Goal: Information Seeking & Learning: Learn about a topic

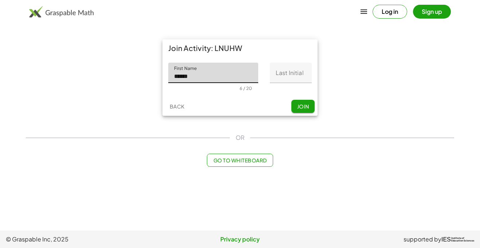
type input "*****"
click at [286, 77] on input "Last Initial" at bounding box center [291, 73] width 42 height 20
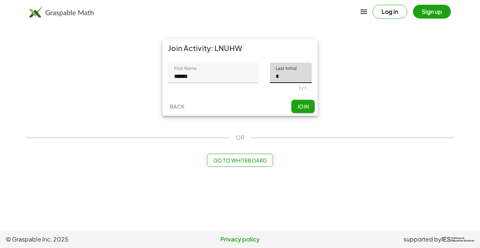
type input "*"
click at [307, 102] on button "Join" at bounding box center [303, 106] width 23 height 13
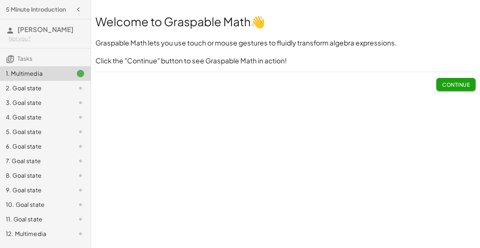
click at [441, 85] on button "Continue" at bounding box center [456, 84] width 39 height 13
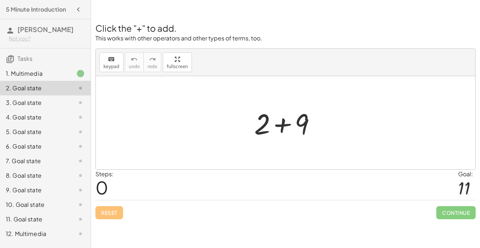
click at [300, 154] on div at bounding box center [286, 122] width 380 height 93
click at [108, 61] on icon "keyboard" at bounding box center [111, 59] width 7 height 9
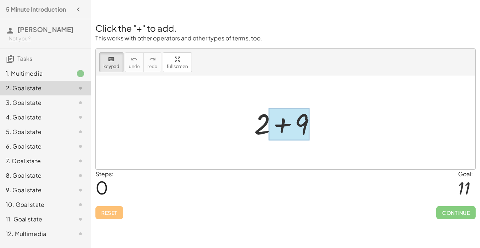
click at [285, 128] on div at bounding box center [289, 124] width 40 height 32
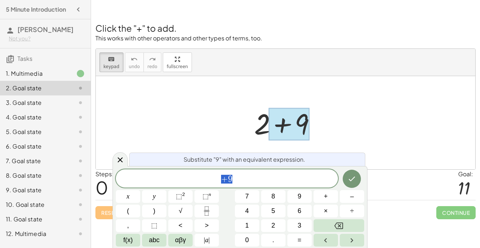
scroll to position [0, 0]
click at [322, 128] on div at bounding box center [288, 123] width 75 height 38
click at [258, 132] on div at bounding box center [288, 123] width 75 height 38
click at [118, 160] on icon at bounding box center [120, 160] width 9 height 9
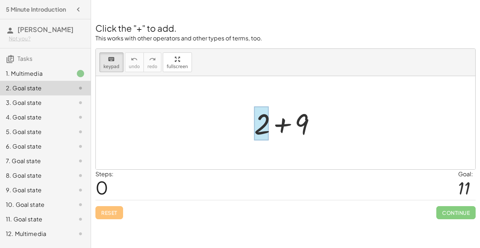
click at [261, 125] on div at bounding box center [261, 124] width 15 height 34
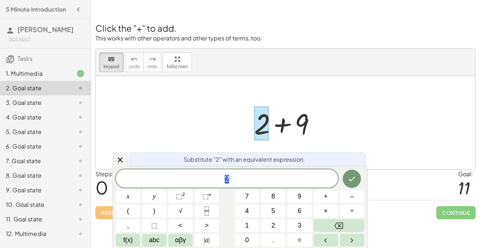
click at [303, 128] on div at bounding box center [288, 123] width 75 height 38
click at [114, 161] on div at bounding box center [120, 159] width 15 height 14
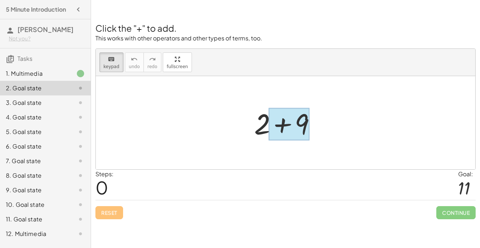
click at [285, 130] on div at bounding box center [289, 124] width 40 height 32
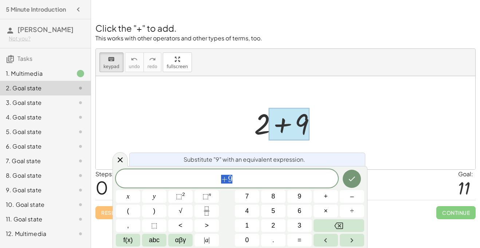
click at [252, 180] on span "+ 9" at bounding box center [227, 179] width 222 height 10
click at [278, 210] on button "5" at bounding box center [273, 211] width 24 height 13
click at [224, 173] on div "5 ​" at bounding box center [227, 179] width 222 height 18
click at [327, 201] on span "+" at bounding box center [326, 197] width 4 height 10
click at [347, 180] on button "Done" at bounding box center [352, 179] width 18 height 18
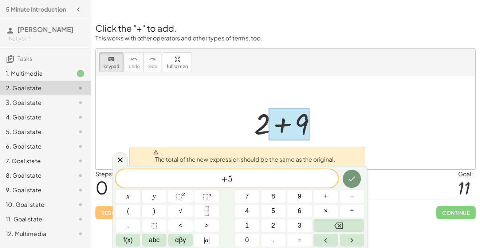
click at [224, 181] on span "+" at bounding box center [224, 179] width 7 height 9
click at [241, 182] on span "​ + 5" at bounding box center [227, 179] width 222 height 10
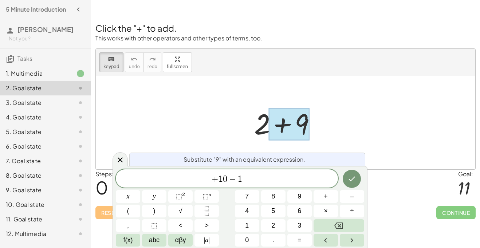
scroll to position [4, 0]
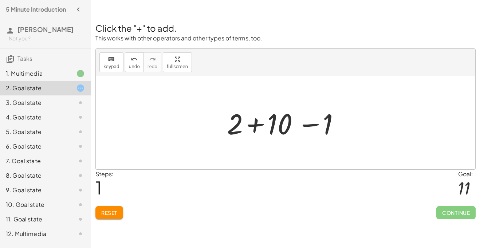
click at [80, 90] on icon at bounding box center [80, 88] width 9 height 9
click at [312, 119] on div at bounding box center [288, 123] width 130 height 38
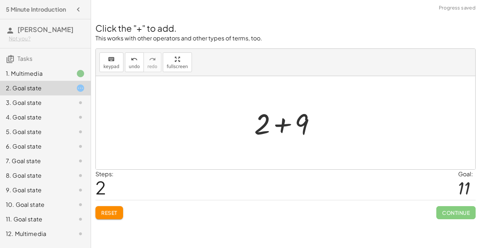
click at [301, 122] on div at bounding box center [288, 123] width 75 height 38
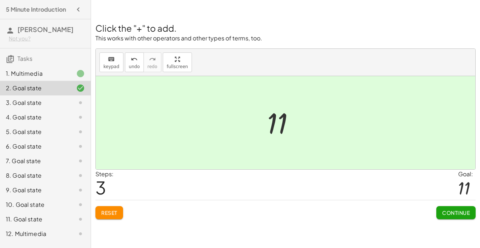
click at [455, 214] on span "Continue" at bounding box center [457, 213] width 28 height 7
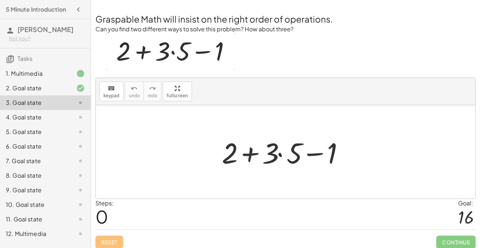
click at [288, 164] on div at bounding box center [288, 152] width 140 height 38
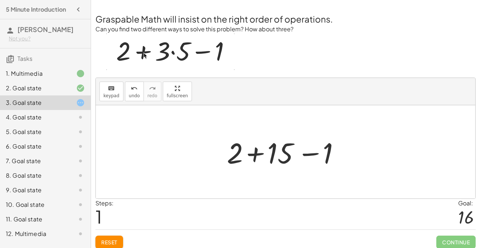
click at [257, 158] on div at bounding box center [288, 152] width 130 height 38
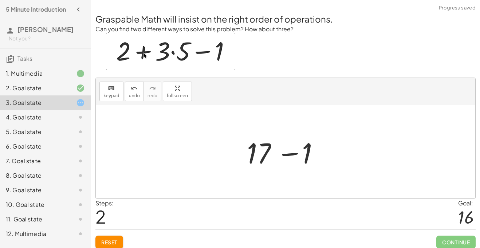
click at [296, 153] on div at bounding box center [288, 152] width 90 height 38
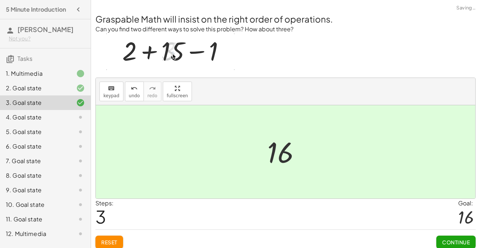
click at [448, 244] on span "Continue" at bounding box center [457, 242] width 28 height 7
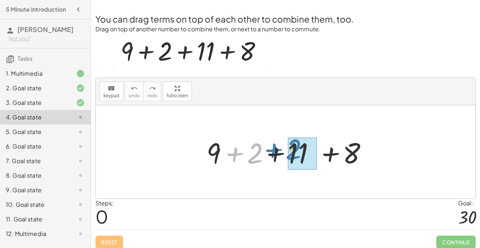
drag, startPoint x: 260, startPoint y: 152, endPoint x: 305, endPoint y: 152, distance: 45.9
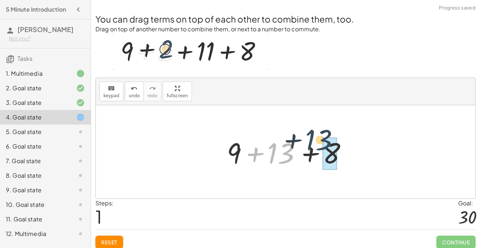
drag, startPoint x: 281, startPoint y: 153, endPoint x: 330, endPoint y: 150, distance: 49.0
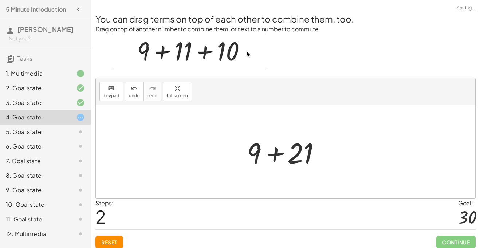
click at [276, 152] on div at bounding box center [288, 152] width 90 height 38
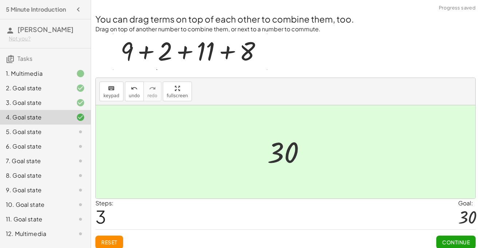
click at [444, 243] on span "Continue" at bounding box center [457, 242] width 28 height 7
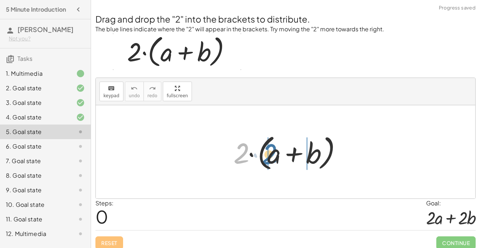
drag, startPoint x: 244, startPoint y: 152, endPoint x: 275, endPoint y: 155, distance: 31.1
click at [275, 155] on div at bounding box center [288, 152] width 117 height 42
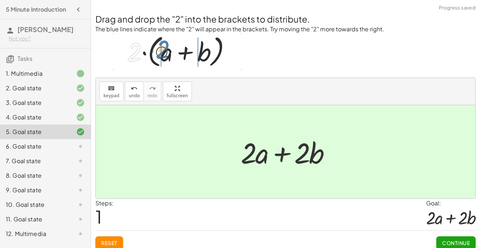
click at [264, 155] on div at bounding box center [288, 152] width 103 height 38
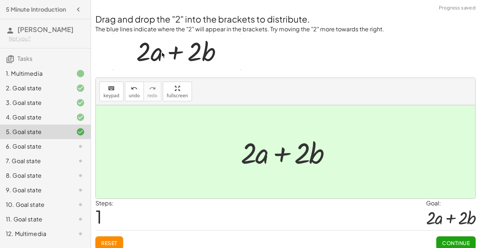
click at [276, 153] on div at bounding box center [288, 152] width 103 height 38
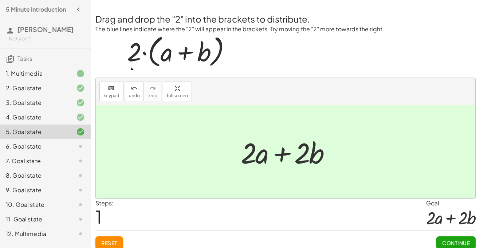
click at [443, 240] on span "Continue" at bounding box center [457, 243] width 28 height 7
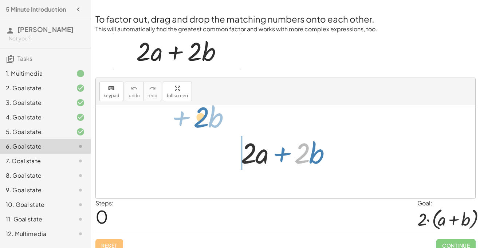
drag, startPoint x: 303, startPoint y: 152, endPoint x: 197, endPoint y: 130, distance: 107.7
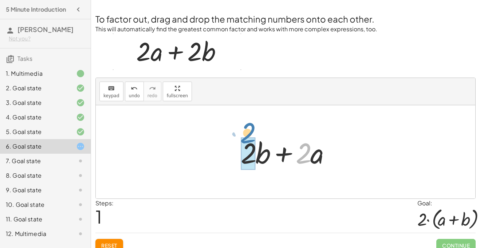
drag, startPoint x: 305, startPoint y: 161, endPoint x: 246, endPoint y: 141, distance: 62.5
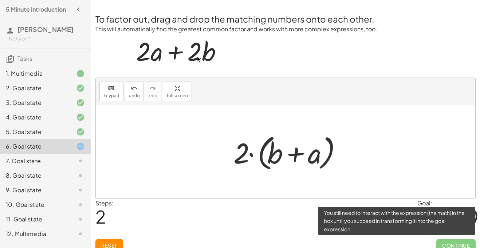
scroll to position [8, 0]
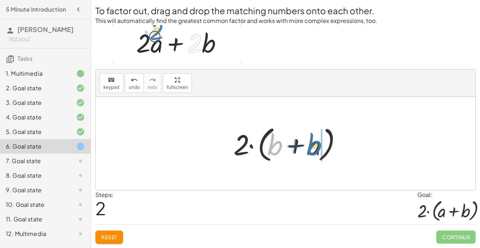
drag, startPoint x: 268, startPoint y: 142, endPoint x: 313, endPoint y: 143, distance: 45.6
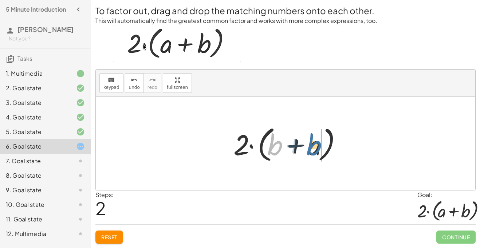
click at [313, 143] on div at bounding box center [288, 144] width 117 height 42
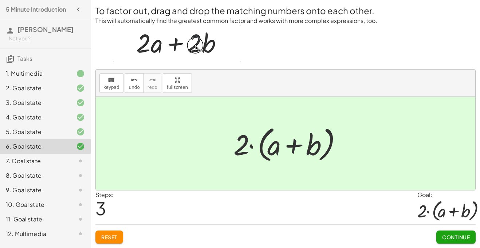
click at [443, 237] on span "Continue" at bounding box center [457, 237] width 28 height 7
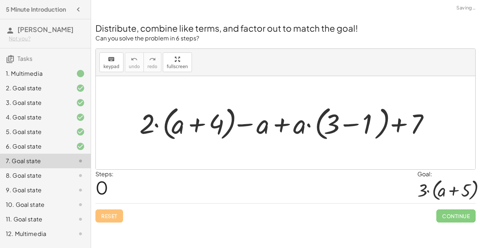
scroll to position [0, 0]
click at [199, 124] on div at bounding box center [288, 123] width 305 height 40
click at [347, 122] on div at bounding box center [288, 123] width 305 height 40
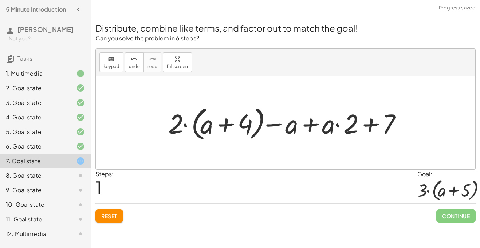
click at [220, 120] on div at bounding box center [289, 123] width 248 height 40
click at [229, 126] on div at bounding box center [289, 123] width 248 height 40
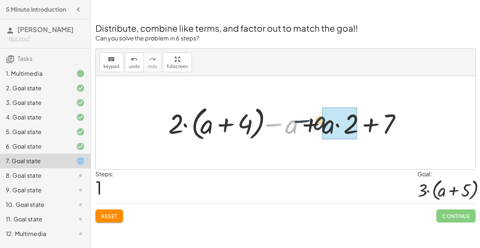
drag, startPoint x: 284, startPoint y: 128, endPoint x: 320, endPoint y: 126, distance: 36.5
click at [320, 126] on div at bounding box center [289, 123] width 248 height 40
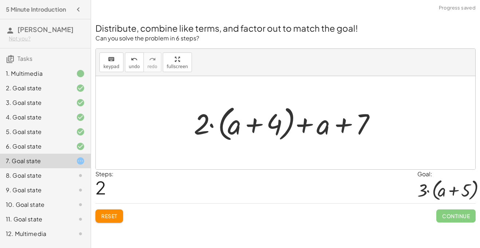
click at [364, 132] on div at bounding box center [288, 123] width 196 height 42
click at [260, 123] on div at bounding box center [288, 123] width 196 height 42
drag, startPoint x: 201, startPoint y: 117, endPoint x: 235, endPoint y: 114, distance: 34.4
click at [235, 114] on div at bounding box center [288, 123] width 196 height 42
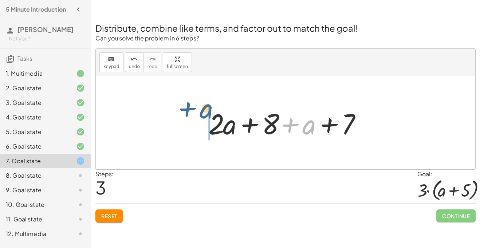
drag, startPoint x: 312, startPoint y: 128, endPoint x: 207, endPoint y: 114, distance: 105.2
click at [207, 114] on div at bounding box center [289, 123] width 168 height 38
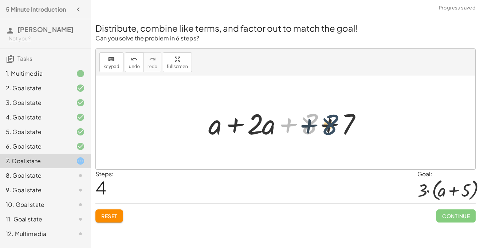
drag, startPoint x: 305, startPoint y: 120, endPoint x: 330, endPoint y: 123, distance: 25.4
click at [330, 123] on div at bounding box center [289, 123] width 168 height 38
drag, startPoint x: 315, startPoint y: 125, endPoint x: 351, endPoint y: 124, distance: 35.8
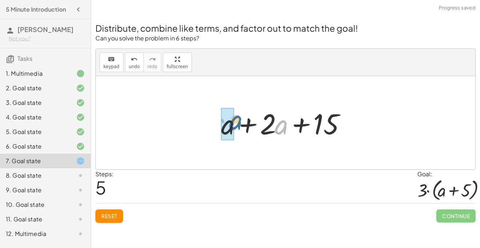
drag, startPoint x: 279, startPoint y: 125, endPoint x: 232, endPoint y: 125, distance: 47.4
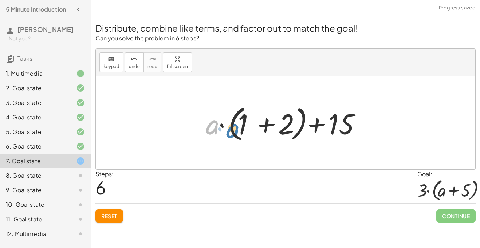
drag, startPoint x: 217, startPoint y: 127, endPoint x: 245, endPoint y: 130, distance: 28.3
click at [245, 130] on div at bounding box center [288, 123] width 172 height 42
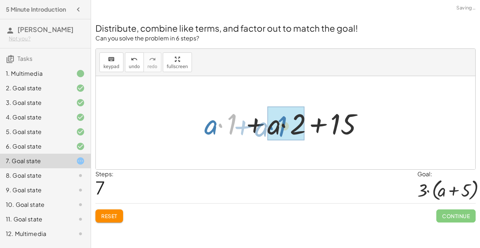
drag, startPoint x: 233, startPoint y: 127, endPoint x: 285, endPoint y: 130, distance: 52.2
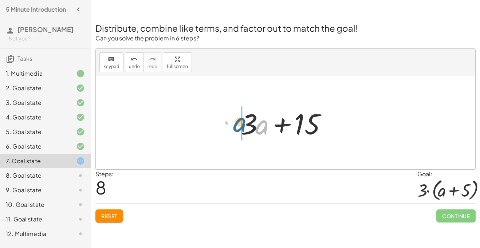
drag, startPoint x: 265, startPoint y: 129, endPoint x: 240, endPoint y: 124, distance: 25.2
click at [240, 124] on div at bounding box center [288, 123] width 103 height 38
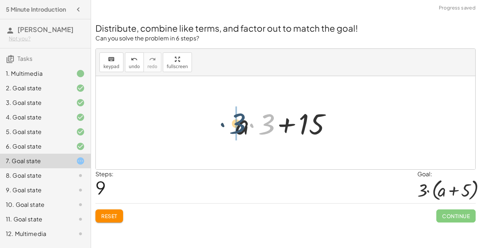
drag, startPoint x: 265, startPoint y: 128, endPoint x: 230, endPoint y: 129, distance: 35.7
click at [230, 129] on div "+ · 2 · ( + a + 4 ) − a + · a · ( + 3 − 1 ) + 7 + · 2 · ( + a + 4 ) − a + · a ·…" at bounding box center [285, 122] width 121 height 41
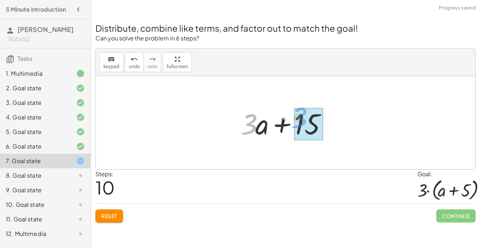
drag, startPoint x: 252, startPoint y: 132, endPoint x: 305, endPoint y: 129, distance: 53.3
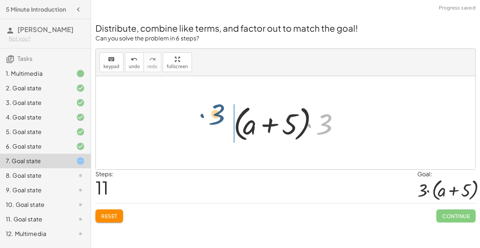
drag, startPoint x: 331, startPoint y: 128, endPoint x: 219, endPoint y: 121, distance: 111.4
click at [219, 121] on div "+ · 2 · ( + a + 4 ) − a + · a · ( + 3 − 1 ) + 7 + · 2 · ( + a + 4 ) − a + · a ·…" at bounding box center [286, 122] width 380 height 93
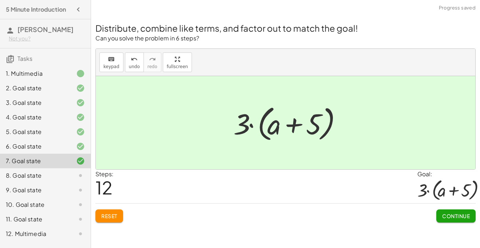
click at [448, 215] on span "Continue" at bounding box center [457, 216] width 28 height 7
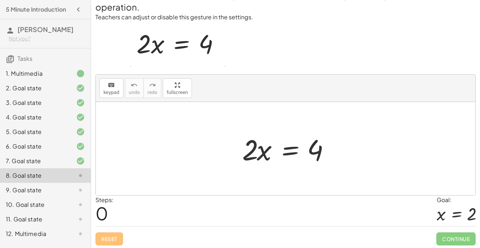
scroll to position [26, 0]
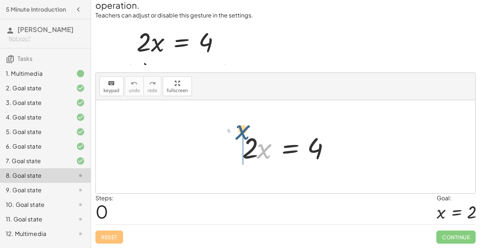
drag, startPoint x: 261, startPoint y: 146, endPoint x: 237, endPoint y: 130, distance: 28.7
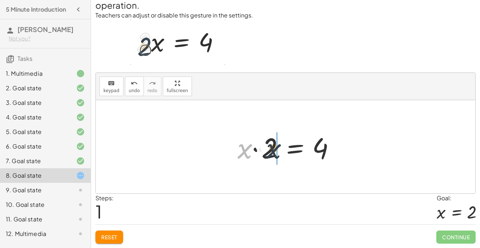
drag, startPoint x: 247, startPoint y: 151, endPoint x: 277, endPoint y: 151, distance: 29.9
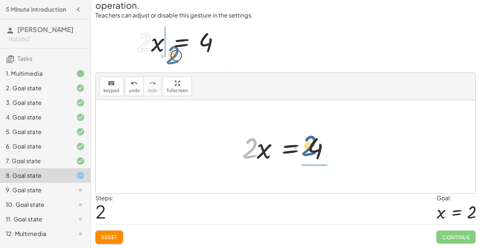
drag, startPoint x: 257, startPoint y: 155, endPoint x: 316, endPoint y: 153, distance: 59.5
click at [316, 153] on div at bounding box center [289, 147] width 100 height 38
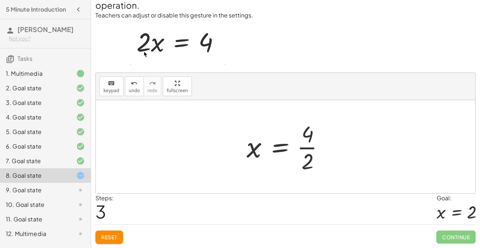
click at [305, 144] on div at bounding box center [288, 147] width 91 height 56
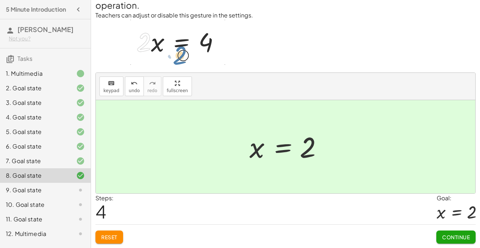
click at [448, 241] on button "Continue" at bounding box center [456, 237] width 39 height 13
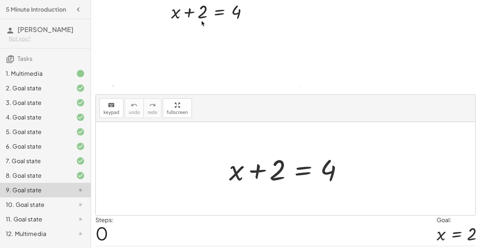
scroll to position [66, 0]
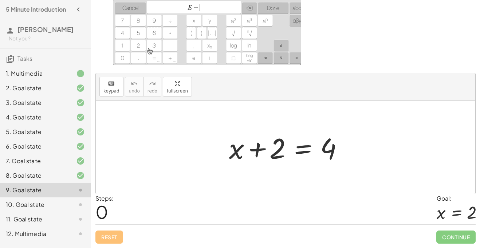
click at [305, 150] on div at bounding box center [289, 148] width 126 height 38
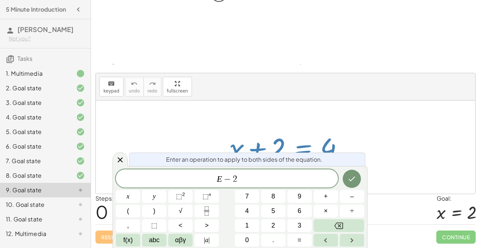
scroll to position [5, 0]
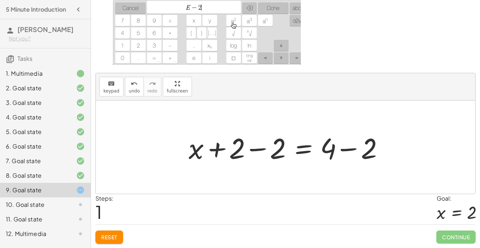
click at [257, 148] on div at bounding box center [288, 148] width 207 height 38
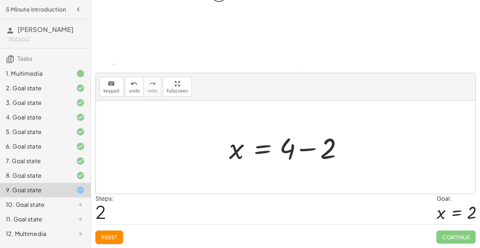
click at [313, 151] on div at bounding box center [289, 148] width 126 height 38
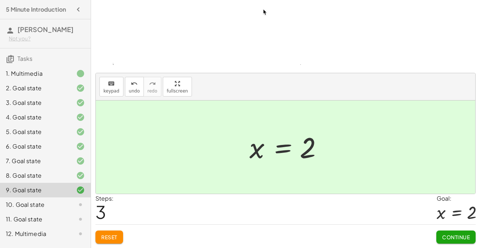
click at [443, 236] on span "Continue" at bounding box center [457, 237] width 28 height 7
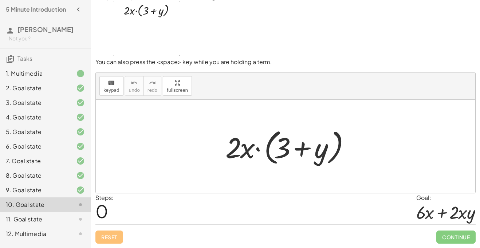
scroll to position [16, 0]
drag, startPoint x: 233, startPoint y: 153, endPoint x: 285, endPoint y: 141, distance: 52.8
click at [285, 141] on div at bounding box center [288, 147] width 133 height 42
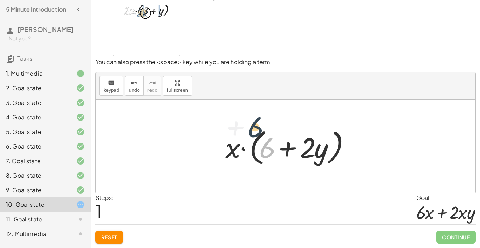
drag, startPoint x: 270, startPoint y: 152, endPoint x: 258, endPoint y: 130, distance: 24.5
click at [258, 130] on div at bounding box center [288, 147] width 133 height 42
drag, startPoint x: 235, startPoint y: 146, endPoint x: 267, endPoint y: 143, distance: 31.9
click at [267, 143] on div at bounding box center [288, 147] width 133 height 42
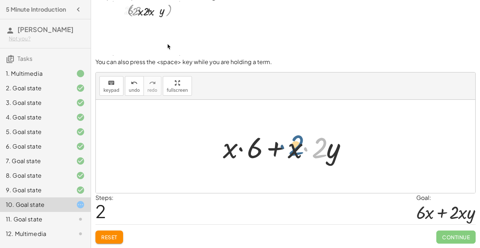
drag, startPoint x: 326, startPoint y: 151, endPoint x: 301, endPoint y: 149, distance: 25.2
click at [301, 149] on div at bounding box center [288, 147] width 138 height 38
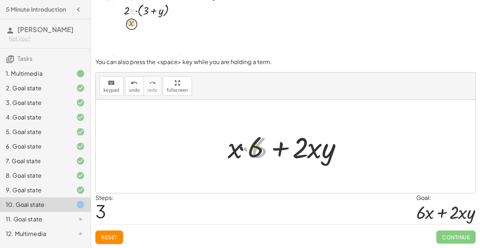
drag, startPoint x: 262, startPoint y: 145, endPoint x: 246, endPoint y: 144, distance: 16.5
click at [246, 144] on div at bounding box center [288, 147] width 129 height 38
drag, startPoint x: 254, startPoint y: 151, endPoint x: 224, endPoint y: 149, distance: 29.6
click at [224, 149] on div at bounding box center [288, 147] width 129 height 38
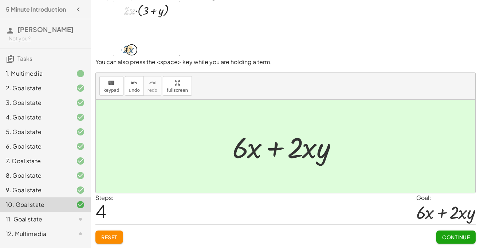
click at [458, 237] on span "Continue" at bounding box center [457, 237] width 28 height 7
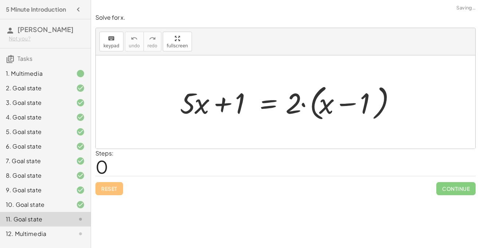
scroll to position [0, 0]
click at [302, 104] on div at bounding box center [288, 102] width 224 height 42
click at [354, 106] on div at bounding box center [288, 102] width 224 height 42
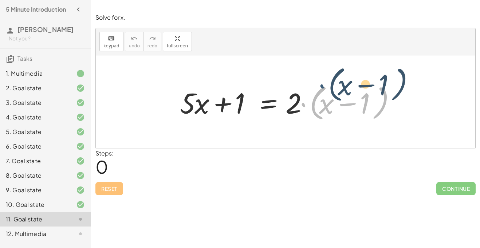
drag, startPoint x: 305, startPoint y: 107, endPoint x: 324, endPoint y: 89, distance: 26.5
click at [324, 89] on div at bounding box center [288, 102] width 224 height 42
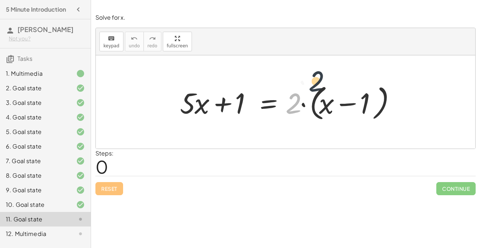
drag, startPoint x: 299, startPoint y: 101, endPoint x: 336, endPoint y: 86, distance: 40.0
click at [336, 86] on div at bounding box center [288, 102] width 224 height 42
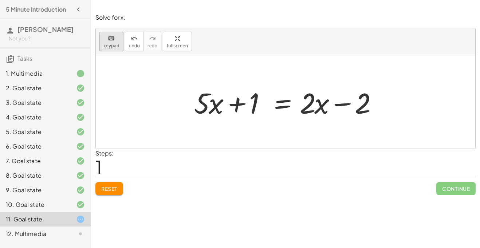
click at [109, 40] on icon "keyboard" at bounding box center [111, 38] width 7 height 9
click at [108, 30] on div "keyboard keypad undo undo redo redo fullscreen" at bounding box center [286, 41] width 380 height 27
click at [109, 36] on icon "keyboard" at bounding box center [111, 38] width 7 height 9
click at [281, 103] on div at bounding box center [288, 102] width 195 height 38
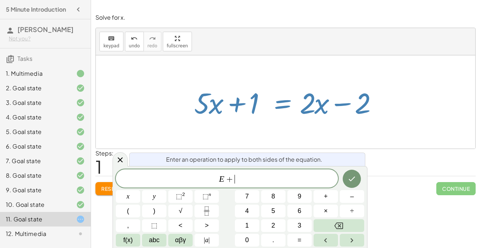
scroll to position [6, 0]
click at [350, 183] on icon "Done" at bounding box center [352, 179] width 9 height 9
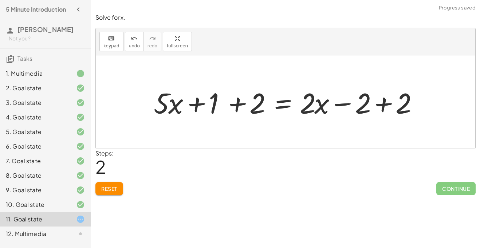
click at [389, 102] on div at bounding box center [288, 102] width 277 height 38
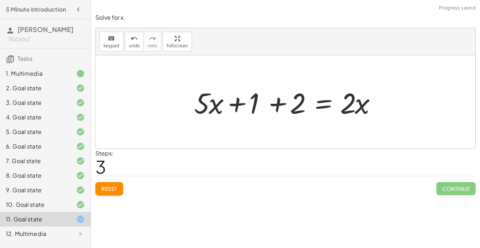
click at [277, 104] on div at bounding box center [288, 102] width 195 height 38
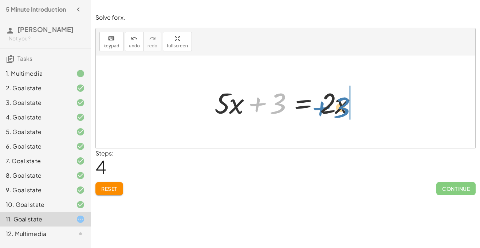
drag, startPoint x: 268, startPoint y: 102, endPoint x: 332, endPoint y: 106, distance: 63.9
click at [332, 106] on div at bounding box center [288, 102] width 155 height 38
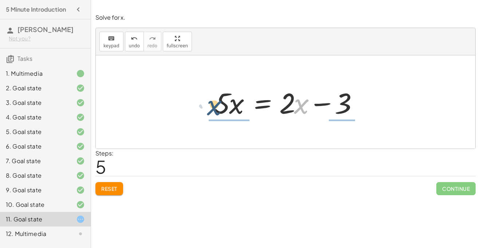
drag, startPoint x: 296, startPoint y: 106, endPoint x: 207, endPoint y: 108, distance: 89.3
click at [207, 108] on div "+ · 5 · x + 1 = · 2 · ( + x − 1 ) + · 5 · x + 1 = + · 2 · x − · 2 · 1 + · 5 · x…" at bounding box center [286, 102] width 164 height 41
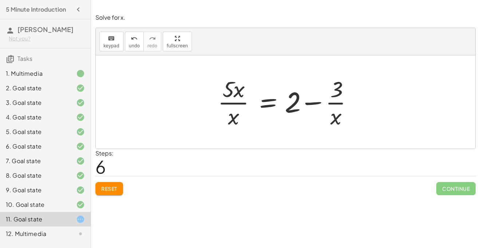
click at [238, 103] on div at bounding box center [288, 102] width 148 height 56
click at [329, 104] on div at bounding box center [288, 102] width 148 height 56
click at [313, 106] on div at bounding box center [288, 102] width 148 height 56
click at [112, 186] on span "Reset" at bounding box center [109, 189] width 16 height 7
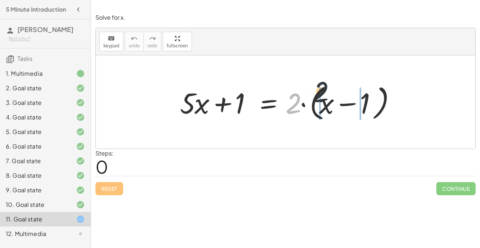
drag, startPoint x: 296, startPoint y: 105, endPoint x: 338, endPoint y: 98, distance: 42.5
click at [338, 98] on div at bounding box center [288, 102] width 224 height 42
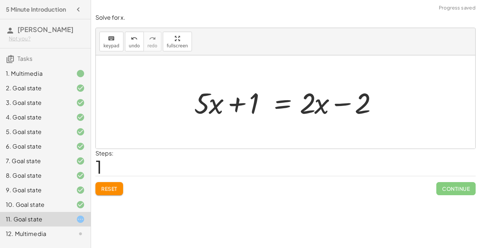
click at [281, 103] on div at bounding box center [288, 102] width 195 height 38
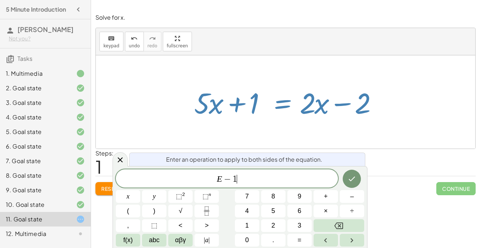
scroll to position [8, 0]
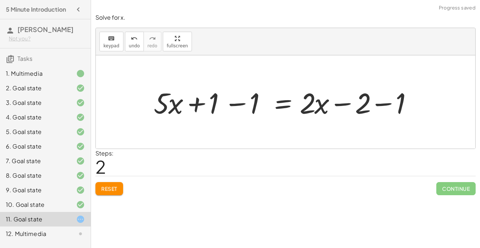
click at [225, 111] on div at bounding box center [288, 102] width 277 height 38
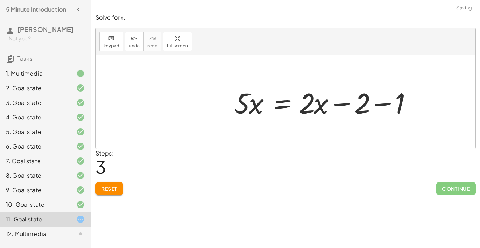
click at [381, 101] on div at bounding box center [328, 102] width 195 height 38
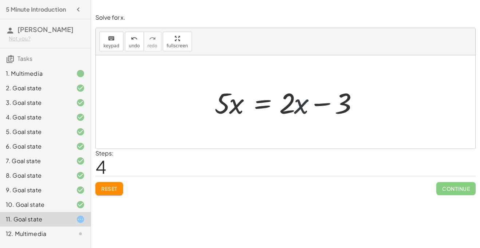
click at [294, 114] on div at bounding box center [288, 102] width 155 height 38
click at [289, 111] on div at bounding box center [288, 102] width 155 height 38
click at [264, 98] on div at bounding box center [288, 102] width 155 height 38
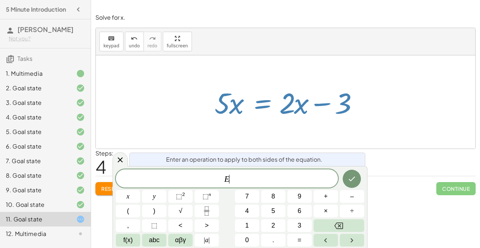
scroll to position [8, 0]
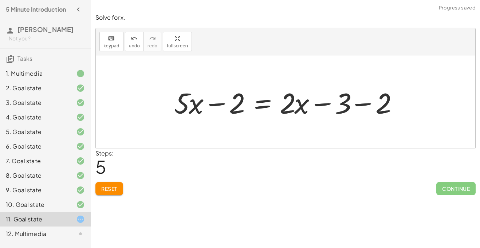
click at [309, 111] on div at bounding box center [289, 102] width 236 height 38
drag, startPoint x: 386, startPoint y: 108, endPoint x: 323, endPoint y: 103, distance: 63.6
click at [323, 103] on div at bounding box center [289, 102] width 236 height 38
drag, startPoint x: 336, startPoint y: 108, endPoint x: 289, endPoint y: 126, distance: 49.5
click at [289, 126] on div "+ · 5 · x + 1 = · 2 · ( + x − 1 ) + · 5 · x + 1 = + · 2 · x − · 2 · 1 + · 5 · x…" at bounding box center [286, 101] width 380 height 93
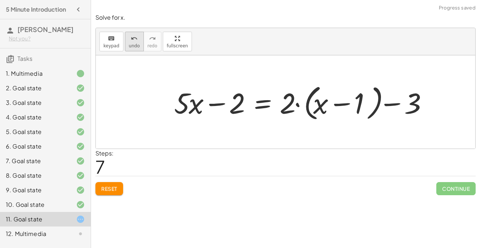
click at [134, 45] on span "undo" at bounding box center [134, 45] width 11 height 5
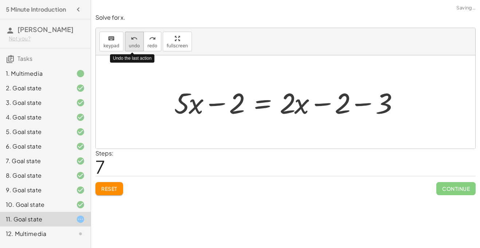
click at [133, 45] on span "undo" at bounding box center [134, 45] width 11 height 5
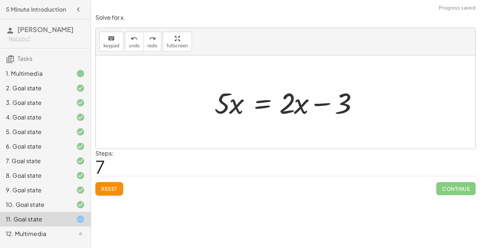
click at [287, 107] on div at bounding box center [288, 102] width 155 height 38
click at [112, 43] on span "keypad" at bounding box center [112, 45] width 16 height 5
drag, startPoint x: 289, startPoint y: 110, endPoint x: 237, endPoint y: 131, distance: 55.3
click at [294, 104] on div at bounding box center [287, 103] width 15 height 34
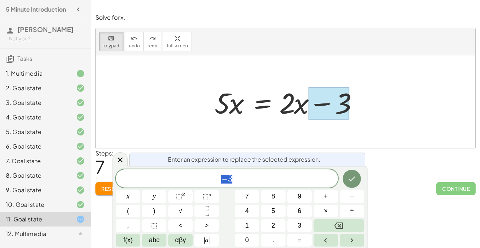
click at [321, 77] on div at bounding box center [286, 101] width 380 height 93
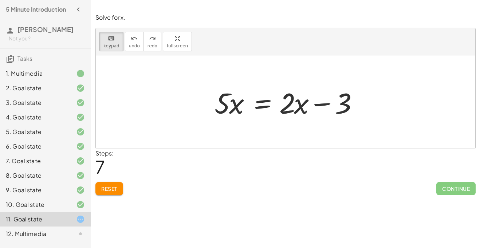
drag, startPoint x: 292, startPoint y: 110, endPoint x: 241, endPoint y: 130, distance: 55.0
click at [338, 116] on div at bounding box center [329, 103] width 40 height 32
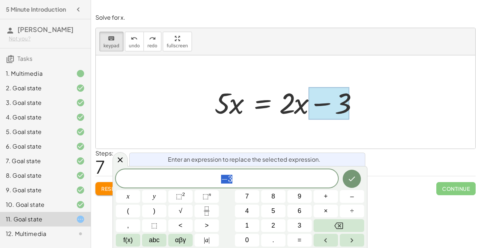
click at [274, 107] on div at bounding box center [288, 102] width 155 height 38
click at [289, 106] on div at bounding box center [288, 102] width 155 height 38
click at [112, 48] on span "keypad" at bounding box center [112, 45] width 16 height 5
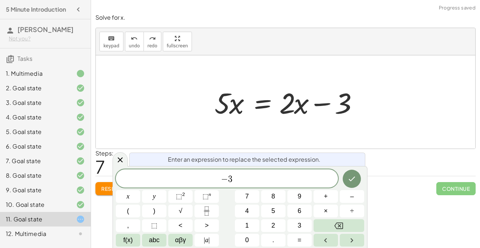
click at [258, 113] on div at bounding box center [288, 102] width 155 height 38
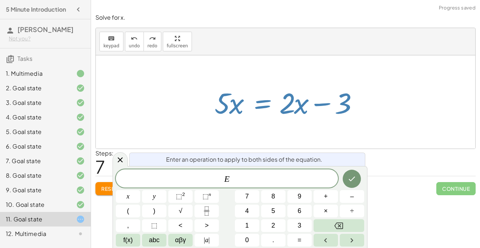
click at [311, 100] on div at bounding box center [288, 102] width 155 height 38
click at [271, 105] on div at bounding box center [288, 102] width 155 height 38
click at [129, 159] on div "Enter an operation to apply to both sides of the equation." at bounding box center [247, 159] width 236 height 13
click at [122, 159] on icon at bounding box center [120, 160] width 9 height 9
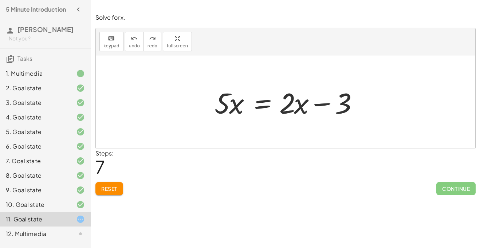
click at [302, 165] on div "Steps: 7" at bounding box center [286, 162] width 381 height 27
drag, startPoint x: 291, startPoint y: 110, endPoint x: 238, endPoint y: 121, distance: 54.3
click at [238, 121] on div "+ · 5 · x + 1 = · 2 · ( + x − 1 ) + · 5 · x + 1 = + · 2 · x − · 2 · 1 + · 5 · x…" at bounding box center [286, 102] width 164 height 41
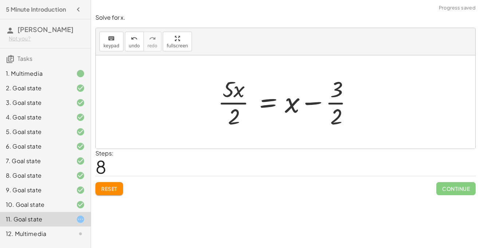
click at [329, 97] on div at bounding box center [288, 102] width 148 height 56
click at [335, 101] on div at bounding box center [288, 102] width 148 height 56
click at [231, 108] on div at bounding box center [288, 102] width 148 height 56
click at [237, 104] on div at bounding box center [288, 102] width 148 height 56
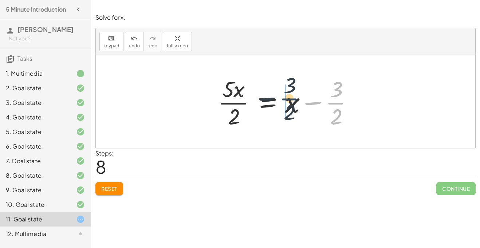
drag, startPoint x: 342, startPoint y: 108, endPoint x: 292, endPoint y: 105, distance: 50.8
click at [292, 105] on div at bounding box center [288, 102] width 148 height 56
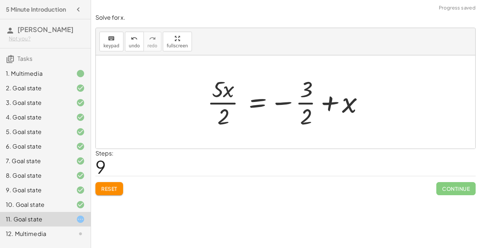
click at [343, 103] on div at bounding box center [289, 102] width 170 height 56
click at [289, 99] on div at bounding box center [289, 102] width 170 height 56
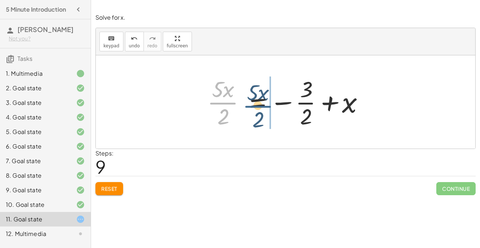
drag, startPoint x: 229, startPoint y: 104, endPoint x: 282, endPoint y: 106, distance: 52.5
click at [282, 106] on div at bounding box center [289, 102] width 170 height 56
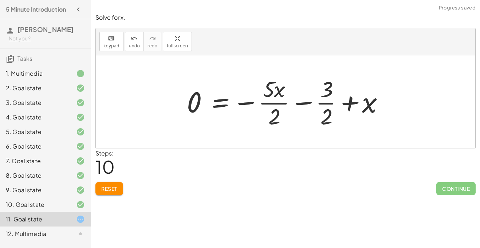
click at [117, 191] on span "Reset" at bounding box center [109, 189] width 16 height 7
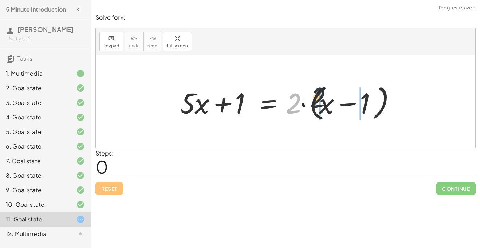
drag, startPoint x: 299, startPoint y: 112, endPoint x: 328, endPoint y: 105, distance: 30.2
click at [328, 105] on div at bounding box center [288, 102] width 224 height 42
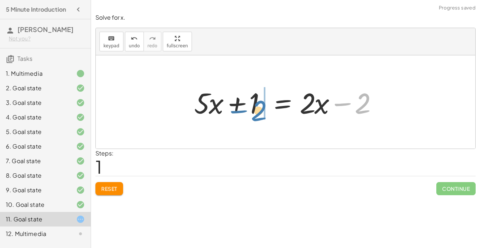
drag, startPoint x: 362, startPoint y: 103, endPoint x: 257, endPoint y: 111, distance: 105.7
click at [257, 111] on div at bounding box center [288, 102] width 195 height 38
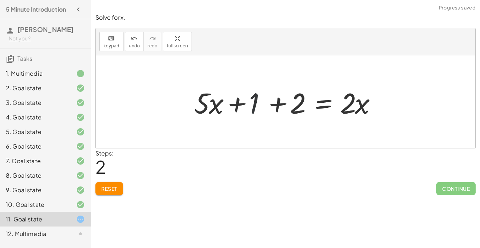
click at [256, 109] on div at bounding box center [288, 102] width 195 height 38
click at [321, 108] on div at bounding box center [288, 102] width 195 height 38
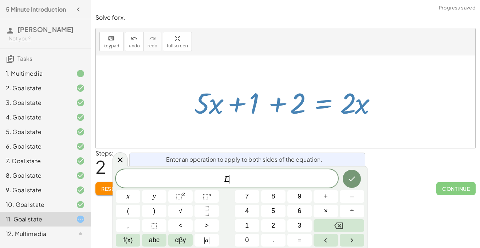
click at [296, 104] on div at bounding box center [288, 102] width 195 height 38
drag, startPoint x: 296, startPoint y: 105, endPoint x: 286, endPoint y: 122, distance: 20.4
click at [286, 122] on div "+ · 5 · x + 1 = · 2 · ( + x − 1 ) + · 5 · x + 1 = + · 2 · x − · 2 · 1 + · 5 · x…" at bounding box center [285, 102] width 204 height 41
click at [118, 156] on icon at bounding box center [120, 160] width 9 height 9
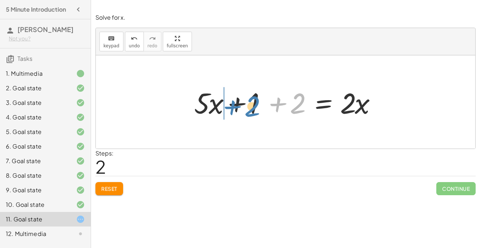
drag, startPoint x: 293, startPoint y: 109, endPoint x: 250, endPoint y: 111, distance: 42.7
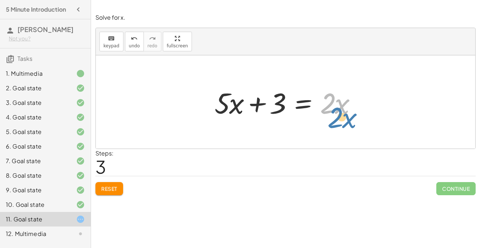
drag, startPoint x: 329, startPoint y: 108, endPoint x: 335, endPoint y: 118, distance: 12.1
click at [335, 118] on div at bounding box center [288, 102] width 155 height 38
click at [102, 189] on span "Reset" at bounding box center [109, 189] width 16 height 7
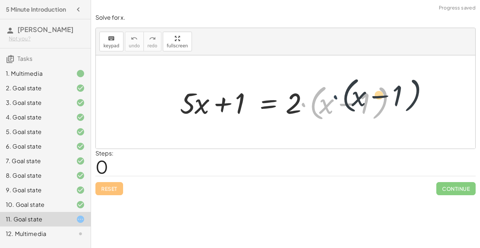
drag, startPoint x: 305, startPoint y: 104, endPoint x: 339, endPoint y: 98, distance: 34.8
click at [339, 98] on div at bounding box center [288, 102] width 224 height 42
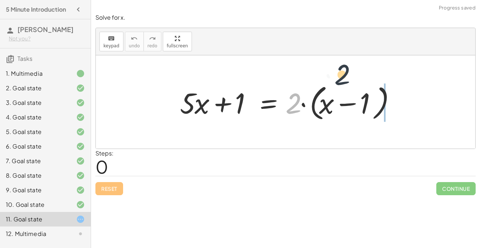
drag, startPoint x: 295, startPoint y: 101, endPoint x: 349, endPoint y: 88, distance: 55.9
click at [349, 88] on div at bounding box center [288, 102] width 224 height 42
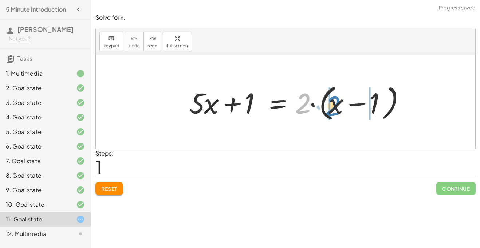
drag, startPoint x: 309, startPoint y: 106, endPoint x: 339, endPoint y: 108, distance: 30.0
click at [339, 108] on div at bounding box center [298, 102] width 224 height 42
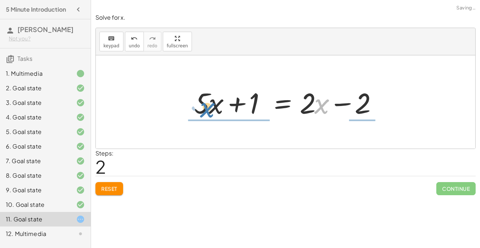
drag, startPoint x: 324, startPoint y: 105, endPoint x: 208, endPoint y: 109, distance: 116.0
click at [208, 109] on div at bounding box center [288, 102] width 195 height 38
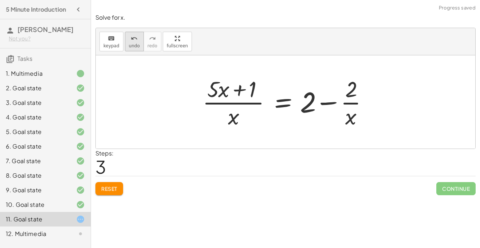
click at [132, 38] on icon "undo" at bounding box center [134, 38] width 7 height 9
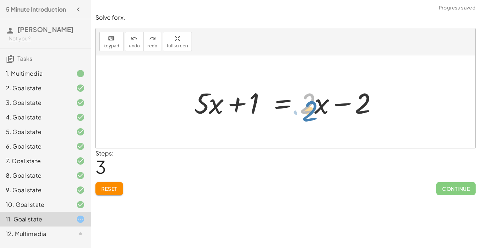
drag, startPoint x: 314, startPoint y: 101, endPoint x: 319, endPoint y: 106, distance: 6.7
click at [319, 106] on div at bounding box center [288, 102] width 195 height 38
drag, startPoint x: 327, startPoint y: 97, endPoint x: 330, endPoint y: 91, distance: 7.2
click at [330, 91] on div at bounding box center [288, 102] width 195 height 38
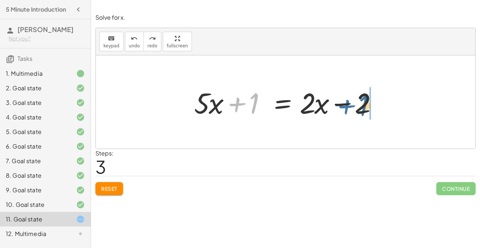
drag, startPoint x: 248, startPoint y: 104, endPoint x: 359, endPoint y: 109, distance: 110.9
click at [359, 109] on div at bounding box center [288, 102] width 195 height 38
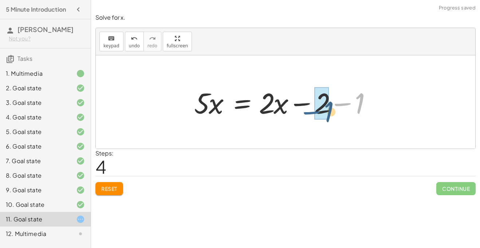
drag, startPoint x: 354, startPoint y: 100, endPoint x: 315, endPoint y: 108, distance: 39.9
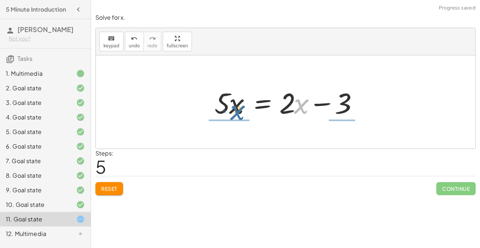
drag, startPoint x: 295, startPoint y: 110, endPoint x: 229, endPoint y: 116, distance: 66.3
click at [229, 116] on div at bounding box center [288, 102] width 155 height 38
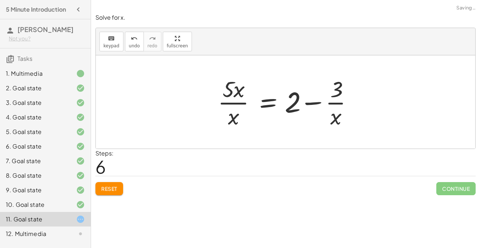
click at [317, 103] on div at bounding box center [288, 102] width 148 height 56
click at [133, 44] on span "undo" at bounding box center [134, 45] width 11 height 5
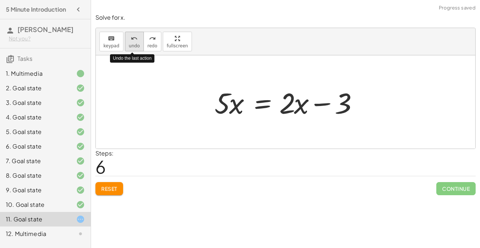
click at [133, 44] on span "undo" at bounding box center [134, 45] width 11 height 5
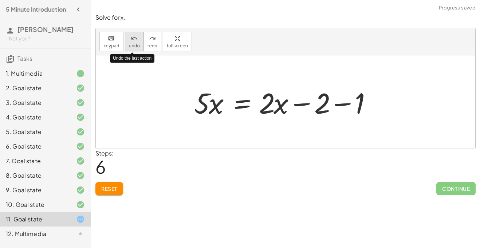
click at [133, 44] on span "undo" at bounding box center [134, 45] width 11 height 5
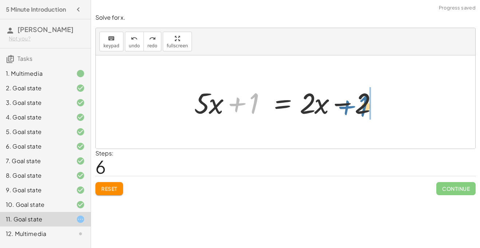
drag, startPoint x: 245, startPoint y: 105, endPoint x: 357, endPoint y: 110, distance: 112.0
click at [357, 110] on div at bounding box center [288, 102] width 195 height 38
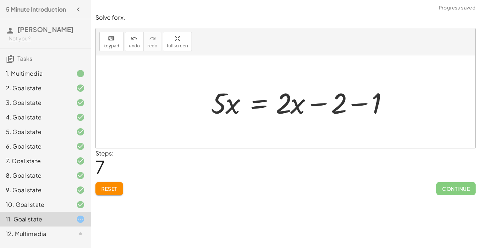
click at [368, 107] on div at bounding box center [304, 102] width 195 height 38
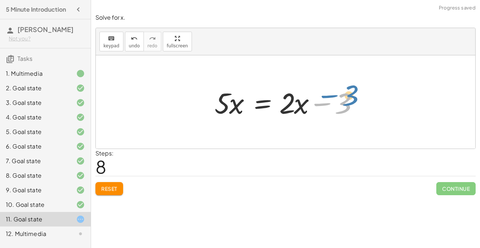
drag, startPoint x: 341, startPoint y: 107, endPoint x: 347, endPoint y: 101, distance: 8.5
click at [347, 101] on div at bounding box center [288, 102] width 155 height 38
drag, startPoint x: 307, startPoint y: 111, endPoint x: 319, endPoint y: 109, distance: 12.1
click at [319, 109] on div at bounding box center [288, 102] width 155 height 38
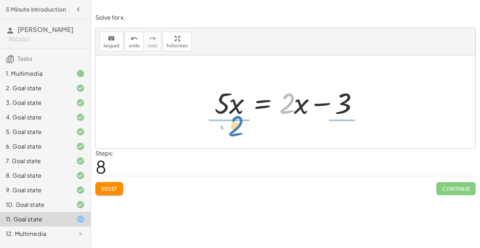
drag, startPoint x: 291, startPoint y: 113, endPoint x: 238, endPoint y: 136, distance: 57.8
click at [238, 136] on div "+ · 5 · x + 1 = · 2 · ( + x − 1 ) + · 5 · x + 1 = + · 2 · x − · 2 · 1 + · 5 · x…" at bounding box center [286, 101] width 380 height 93
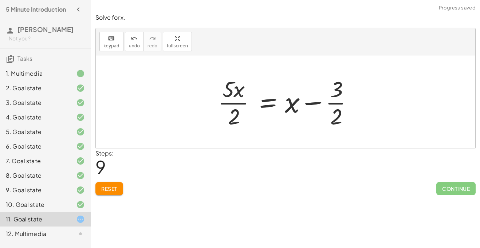
click at [231, 105] on div at bounding box center [288, 102] width 148 height 56
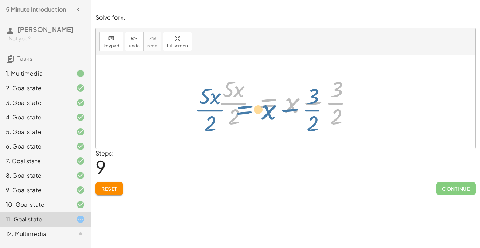
drag, startPoint x: 285, startPoint y: 108, endPoint x: 273, endPoint y: 111, distance: 11.8
click at [273, 111] on div at bounding box center [288, 102] width 148 height 56
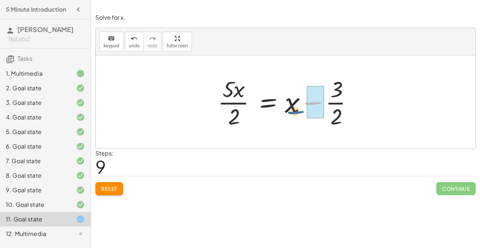
drag, startPoint x: 302, startPoint y: 102, endPoint x: 284, endPoint y: 112, distance: 20.2
click at [284, 112] on div at bounding box center [288, 102] width 148 height 56
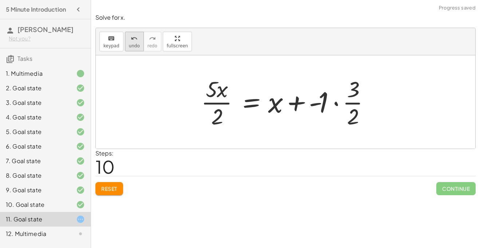
click at [126, 43] on button "undo undo" at bounding box center [134, 42] width 19 height 20
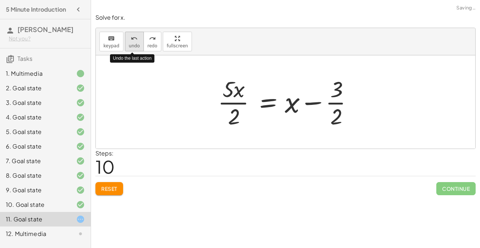
click at [126, 42] on button "undo undo" at bounding box center [134, 42] width 19 height 20
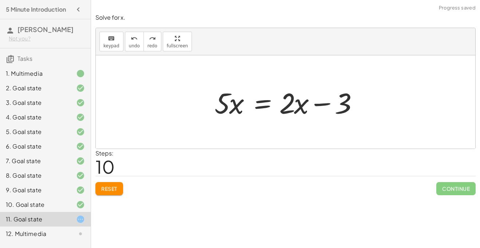
drag, startPoint x: 283, startPoint y: 122, endPoint x: 301, endPoint y: 88, distance: 38.6
click at [301, 88] on div "+ · 5 · x + 1 = · 2 · ( + x − 1 ) + · 5 · x + 1 = + · 2 · x − · 2 · 1 + · 5 · x…" at bounding box center [286, 102] width 164 height 41
click at [268, 108] on div at bounding box center [288, 102] width 155 height 38
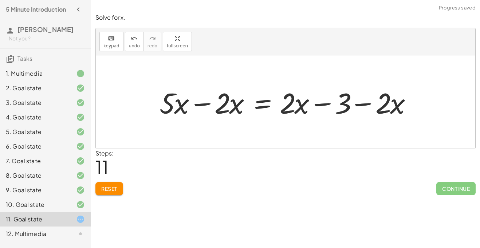
click at [206, 102] on div at bounding box center [288, 102] width 265 height 38
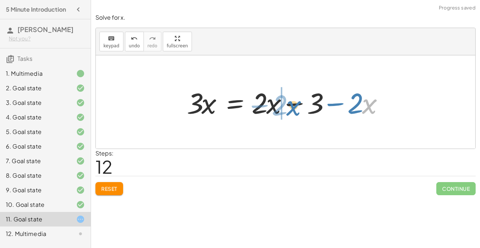
drag, startPoint x: 364, startPoint y: 104, endPoint x: 287, endPoint y: 106, distance: 76.6
click at [287, 106] on div at bounding box center [288, 102] width 210 height 38
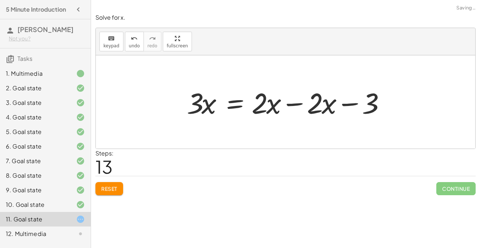
click at [289, 104] on div at bounding box center [288, 102] width 210 height 38
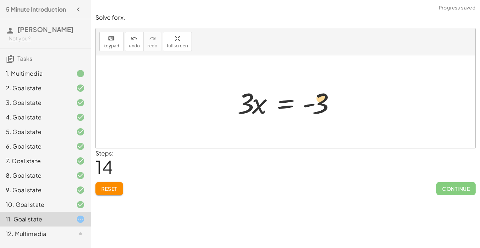
drag, startPoint x: 322, startPoint y: 106, endPoint x: 328, endPoint y: 101, distance: 8.8
click at [328, 101] on div at bounding box center [288, 102] width 109 height 38
click at [284, 104] on div at bounding box center [288, 102] width 109 height 38
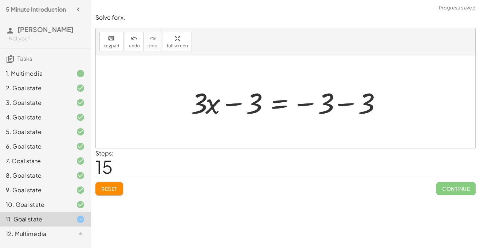
click at [352, 106] on div at bounding box center [288, 102] width 202 height 38
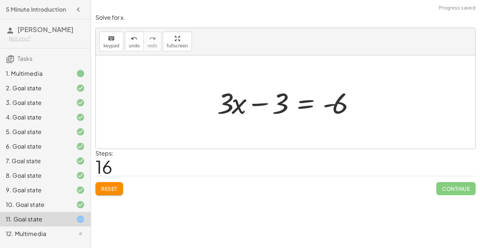
click at [261, 106] on div at bounding box center [289, 102] width 150 height 38
click at [244, 109] on div at bounding box center [289, 102] width 150 height 38
click at [283, 106] on div at bounding box center [289, 102] width 150 height 38
click at [126, 38] on button "undo undo" at bounding box center [134, 42] width 19 height 20
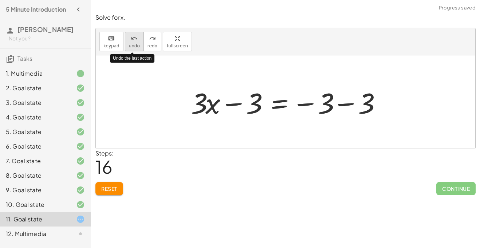
click at [126, 38] on button "undo undo" at bounding box center [134, 42] width 19 height 20
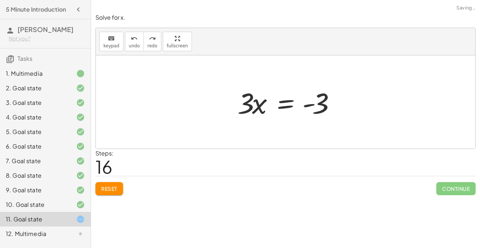
click at [288, 106] on div at bounding box center [288, 102] width 109 height 38
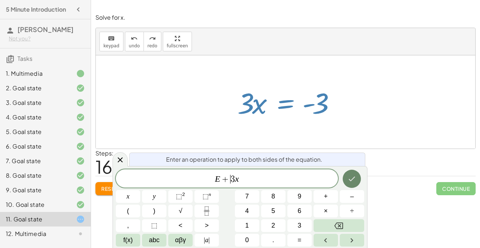
click at [354, 178] on icon "Done" at bounding box center [352, 179] width 7 height 5
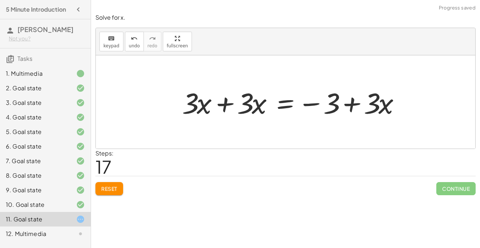
click at [344, 102] on div at bounding box center [294, 102] width 231 height 38
click at [235, 106] on div at bounding box center [294, 102] width 231 height 38
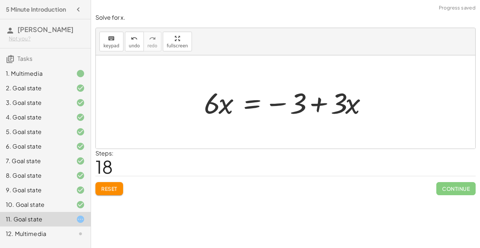
click at [311, 109] on div at bounding box center [288, 102] width 176 height 38
click at [346, 105] on div at bounding box center [288, 102] width 176 height 38
click at [132, 48] on span "undo" at bounding box center [134, 45] width 11 height 5
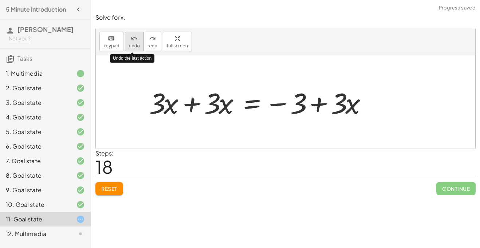
click at [135, 43] on span "undo" at bounding box center [134, 45] width 11 height 5
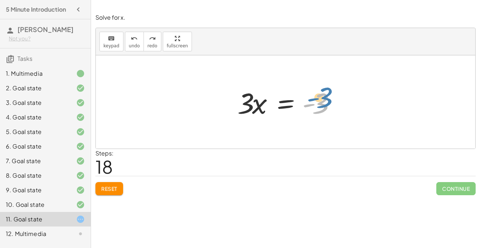
drag, startPoint x: 316, startPoint y: 107, endPoint x: 319, endPoint y: 102, distance: 5.9
click at [319, 102] on div at bounding box center [288, 102] width 109 height 38
drag, startPoint x: 285, startPoint y: 105, endPoint x: 256, endPoint y: 102, distance: 29.3
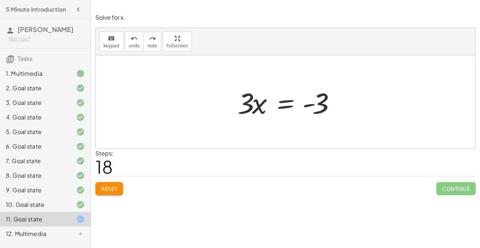
click at [256, 102] on div at bounding box center [288, 102] width 109 height 38
click at [40, 233] on div "12. Multimedia" at bounding box center [35, 234] width 59 height 9
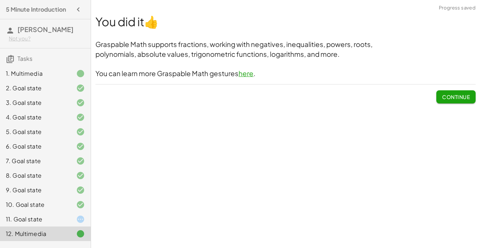
click at [83, 218] on icon at bounding box center [80, 219] width 9 height 9
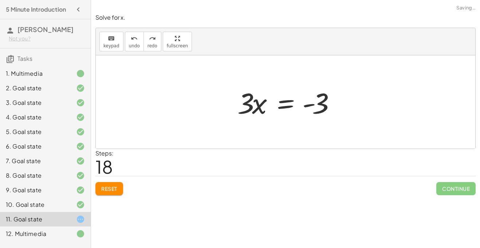
click at [75, 228] on div "12. Multimedia" at bounding box center [45, 234] width 91 height 15
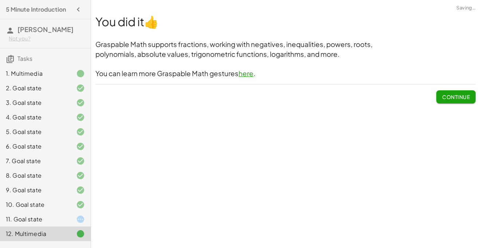
click at [460, 94] on span "Continue" at bounding box center [457, 97] width 28 height 7
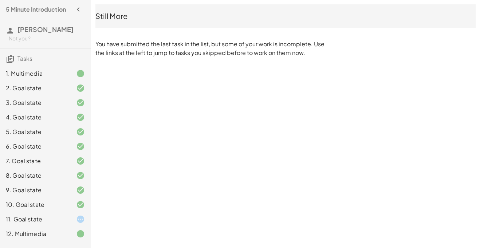
click at [70, 217] on div at bounding box center [75, 219] width 20 height 9
click at [50, 211] on div "10. Goal state" at bounding box center [45, 205] width 91 height 15
click at [48, 217] on div "11. Goal state" at bounding box center [35, 219] width 59 height 9
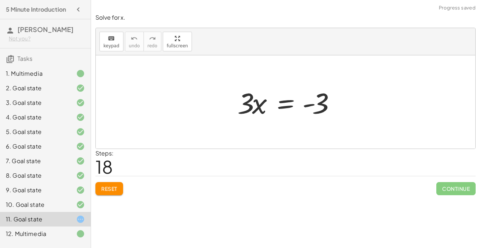
click at [102, 191] on span "Reset" at bounding box center [109, 189] width 16 height 7
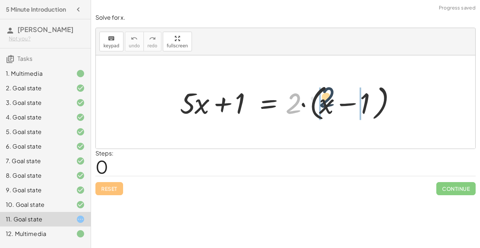
drag, startPoint x: 287, startPoint y: 108, endPoint x: 321, endPoint y: 103, distance: 35.1
click at [321, 103] on div at bounding box center [288, 102] width 224 height 42
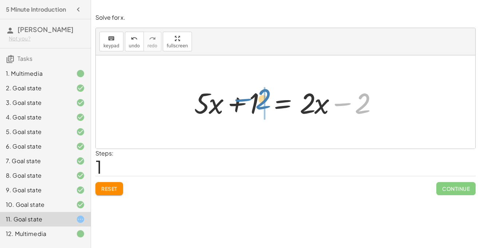
drag, startPoint x: 367, startPoint y: 108, endPoint x: 268, endPoint y: 104, distance: 99.6
click at [268, 104] on div at bounding box center [288, 102] width 195 height 38
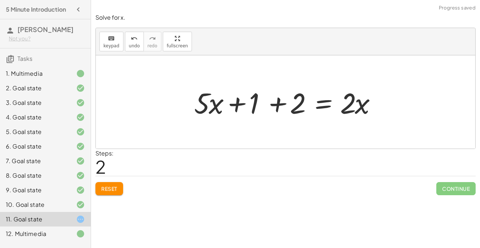
click at [266, 104] on div at bounding box center [288, 102] width 195 height 38
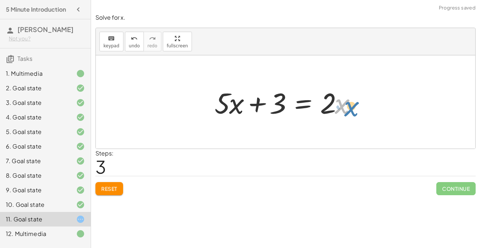
drag, startPoint x: 348, startPoint y: 104, endPoint x: 356, endPoint y: 106, distance: 8.7
click at [356, 106] on div at bounding box center [288, 102] width 155 height 38
click at [330, 109] on div at bounding box center [288, 102] width 155 height 38
click at [310, 121] on div at bounding box center [288, 102] width 155 height 38
drag, startPoint x: 324, startPoint y: 112, endPoint x: 222, endPoint y: 137, distance: 104.8
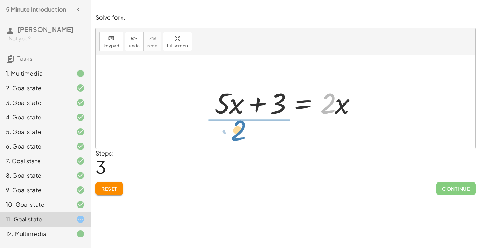
click at [222, 137] on div "+ · 5 · x + 1 = · 2 · ( + x − 1 ) + · 5 · x + 1 = + · 2 · x − · 2 · 1 + · 5 · x…" at bounding box center [286, 101] width 380 height 93
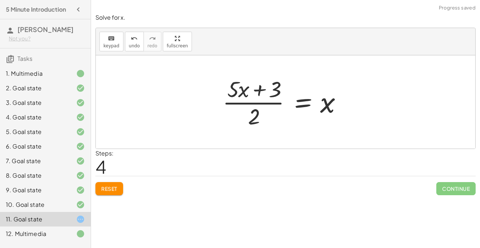
click at [252, 93] on div at bounding box center [285, 102] width 132 height 56
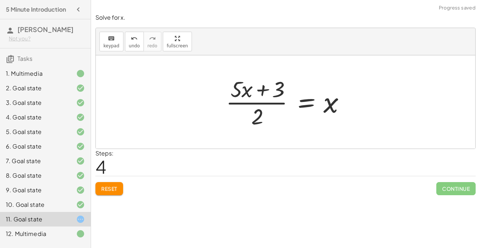
click at [252, 96] on div at bounding box center [288, 102] width 132 height 56
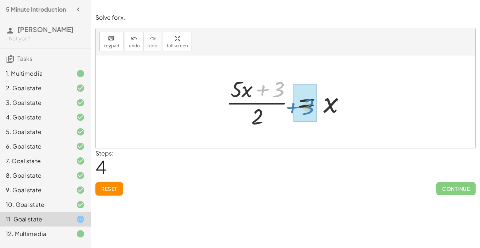
drag, startPoint x: 262, startPoint y: 87, endPoint x: 290, endPoint y: 105, distance: 33.1
click at [290, 105] on div at bounding box center [288, 102] width 132 height 56
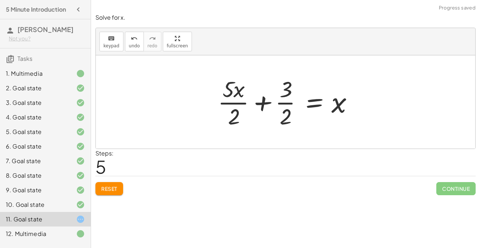
click at [116, 182] on button "Reset" at bounding box center [110, 188] width 28 height 13
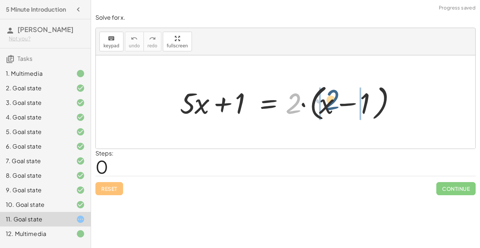
drag, startPoint x: 294, startPoint y: 97, endPoint x: 332, endPoint y: 95, distance: 38.0
click at [332, 95] on div at bounding box center [288, 102] width 224 height 42
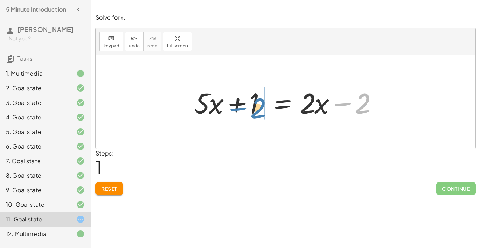
drag, startPoint x: 364, startPoint y: 110, endPoint x: 260, endPoint y: 114, distance: 104.3
click at [260, 114] on div at bounding box center [288, 102] width 195 height 38
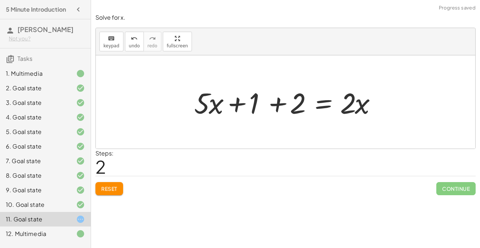
click at [267, 108] on div at bounding box center [288, 102] width 195 height 38
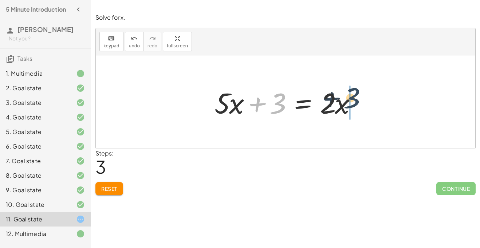
drag, startPoint x: 276, startPoint y: 102, endPoint x: 355, endPoint y: 101, distance: 79.8
click at [355, 101] on div at bounding box center [288, 102] width 155 height 38
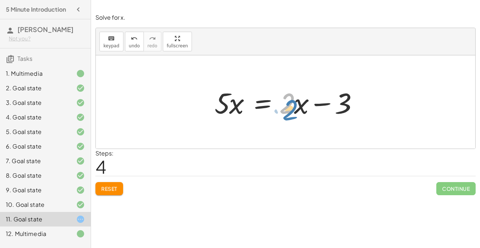
drag, startPoint x: 293, startPoint y: 104, endPoint x: 297, endPoint y: 110, distance: 6.9
click at [297, 110] on div at bounding box center [288, 102] width 155 height 38
click at [265, 101] on div at bounding box center [288, 102] width 155 height 38
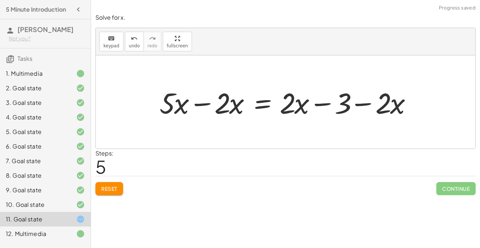
click at [214, 102] on div at bounding box center [288, 102] width 265 height 38
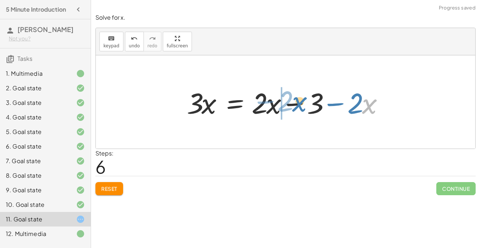
drag, startPoint x: 365, startPoint y: 106, endPoint x: 290, endPoint y: 106, distance: 74.7
click at [290, 106] on div at bounding box center [288, 102] width 210 height 38
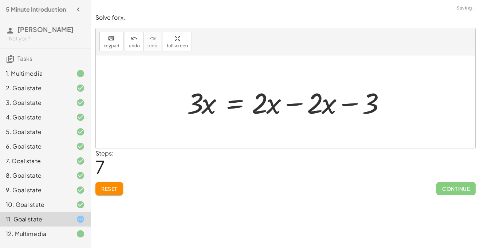
click at [288, 106] on div at bounding box center [288, 102] width 210 height 38
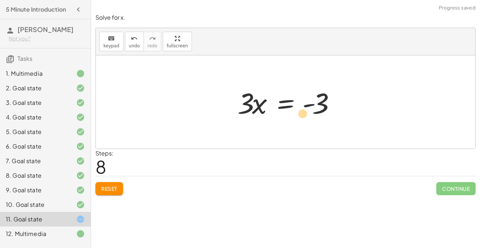
drag, startPoint x: 314, startPoint y: 104, endPoint x: 310, endPoint y: 113, distance: 9.5
click at [310, 113] on div at bounding box center [288, 102] width 109 height 38
click at [290, 108] on div at bounding box center [288, 102] width 109 height 38
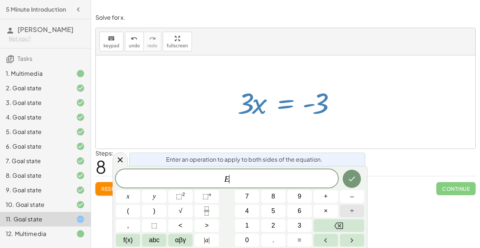
click at [358, 213] on button "÷" at bounding box center [352, 211] width 24 height 13
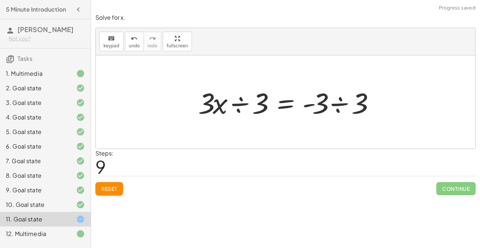
click at [246, 105] on div at bounding box center [289, 102] width 188 height 38
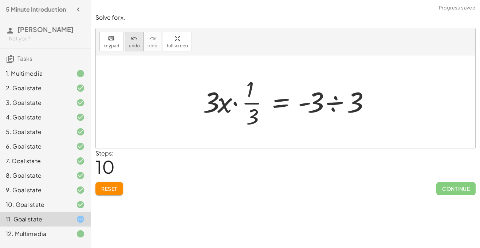
click at [139, 44] on button "undo undo" at bounding box center [134, 42] width 19 height 20
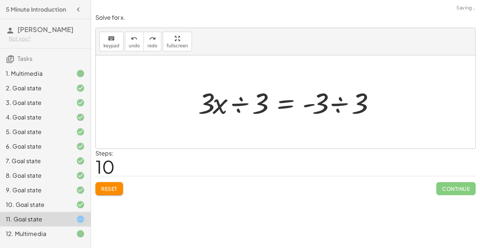
click at [238, 108] on div at bounding box center [289, 102] width 188 height 38
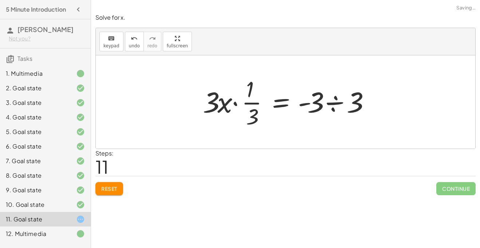
click at [219, 110] on div at bounding box center [288, 102] width 179 height 56
click at [238, 105] on div at bounding box center [288, 102] width 179 height 56
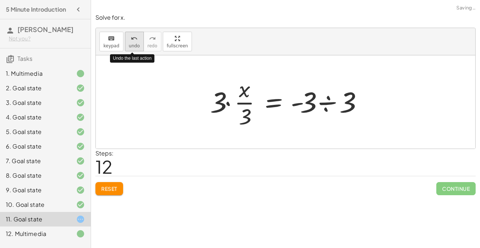
click at [129, 46] on span "undo" at bounding box center [134, 45] width 11 height 5
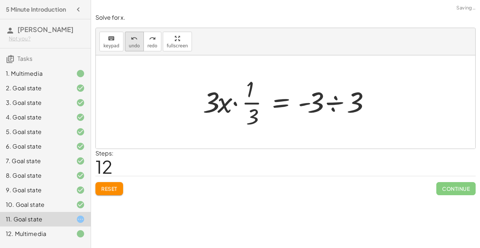
click at [133, 43] on span "undo" at bounding box center [134, 45] width 11 height 5
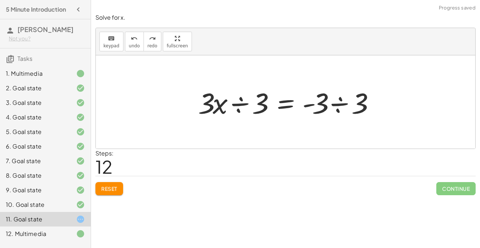
click at [339, 104] on div at bounding box center [289, 102] width 188 height 38
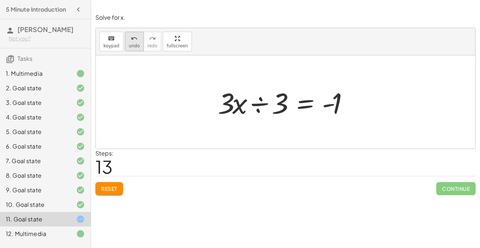
click at [129, 47] on span "undo" at bounding box center [134, 45] width 11 height 5
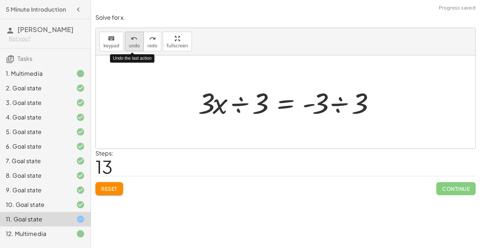
click at [129, 47] on span "undo" at bounding box center [134, 45] width 11 height 5
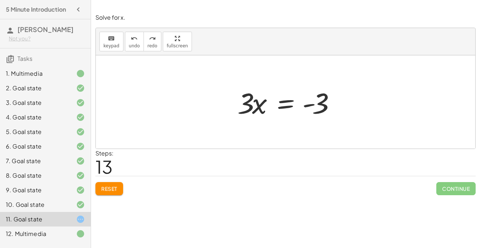
click at [277, 97] on div at bounding box center [288, 102] width 109 height 38
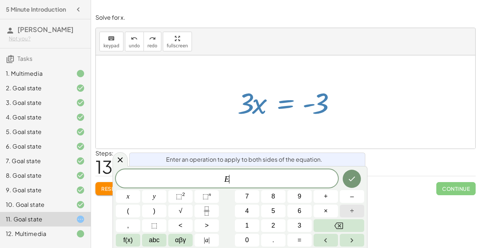
click at [348, 212] on button "÷" at bounding box center [352, 211] width 24 height 13
click at [347, 186] on button "Done" at bounding box center [352, 179] width 18 height 18
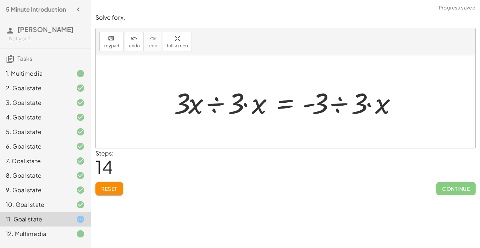
click at [344, 97] on div at bounding box center [288, 102] width 236 height 38
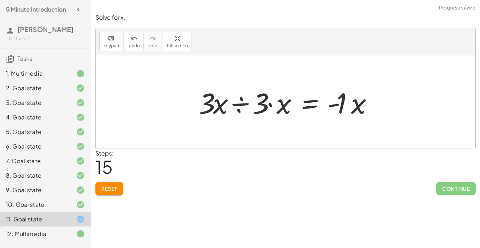
click at [241, 105] on div at bounding box center [288, 102] width 187 height 38
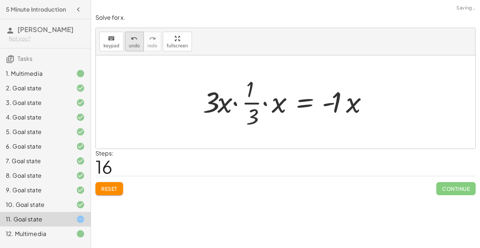
click at [134, 43] on span "undo" at bounding box center [134, 45] width 11 height 5
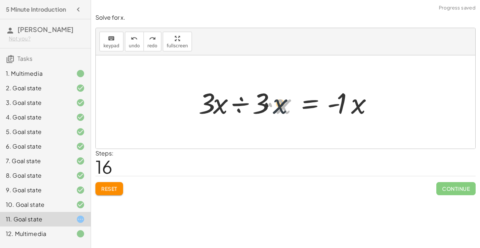
drag, startPoint x: 281, startPoint y: 110, endPoint x: 270, endPoint y: 109, distance: 11.0
click at [270, 109] on div at bounding box center [288, 102] width 187 height 38
click at [266, 109] on div at bounding box center [288, 102] width 187 height 38
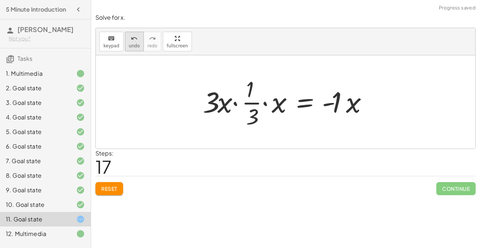
click at [132, 39] on icon "undo" at bounding box center [134, 38] width 7 height 9
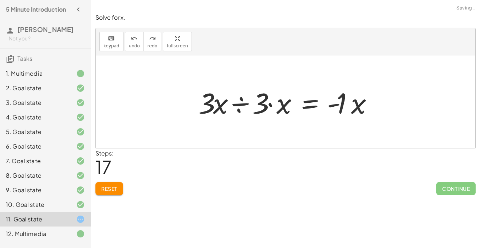
click at [273, 106] on div at bounding box center [288, 102] width 187 height 38
click at [280, 104] on div at bounding box center [288, 102] width 187 height 38
click at [267, 108] on div at bounding box center [288, 102] width 187 height 38
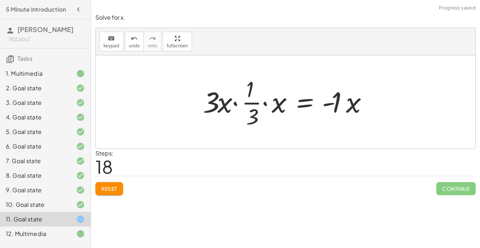
click at [235, 105] on div at bounding box center [288, 102] width 178 height 56
click at [277, 110] on div at bounding box center [295, 102] width 163 height 56
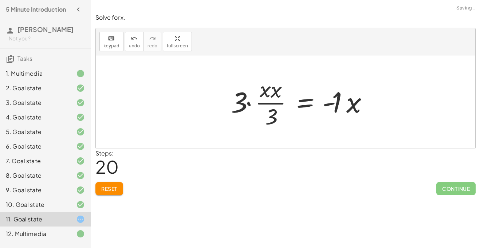
click at [271, 108] on div at bounding box center [302, 102] width 150 height 56
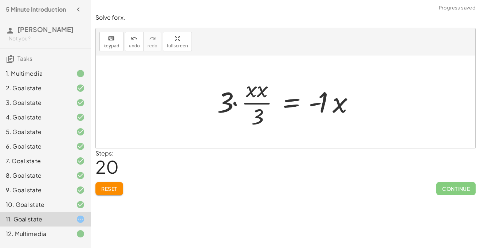
click at [241, 106] on div at bounding box center [289, 102] width 150 height 56
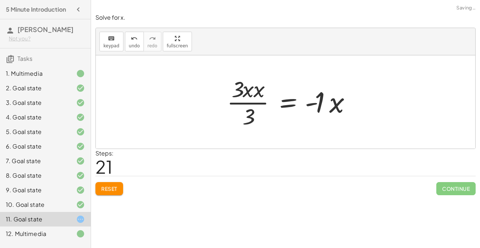
click at [237, 104] on div at bounding box center [291, 102] width 137 height 56
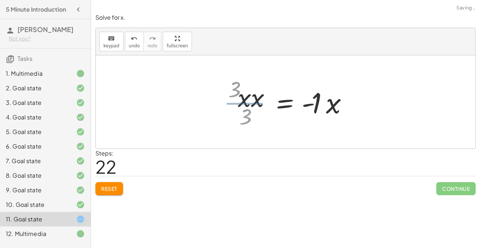
click at [251, 105] on div at bounding box center [295, 102] width 124 height 38
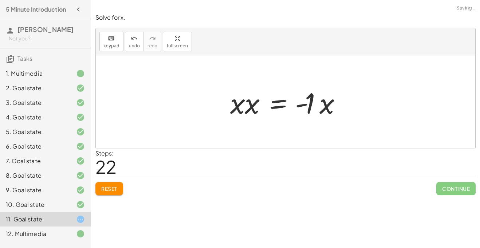
click at [249, 106] on div at bounding box center [289, 102] width 124 height 38
click at [321, 107] on div at bounding box center [289, 102] width 118 height 38
click at [253, 105] on div at bounding box center [289, 102] width 104 height 36
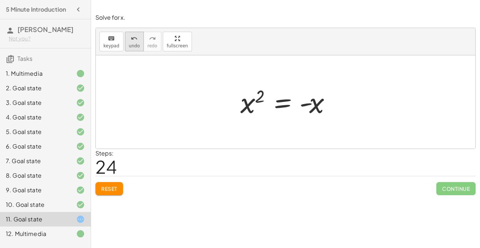
click at [133, 40] on icon "undo" at bounding box center [134, 38] width 7 height 9
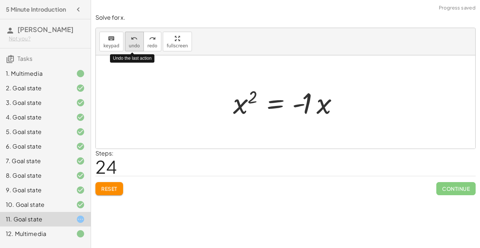
click at [133, 40] on icon "undo" at bounding box center [134, 38] width 7 height 9
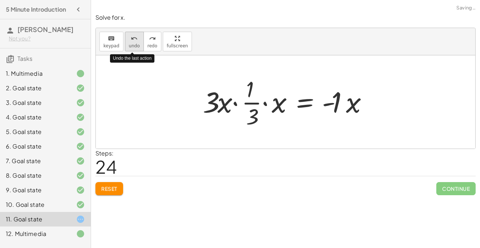
click at [133, 40] on icon "undo" at bounding box center [134, 38] width 7 height 9
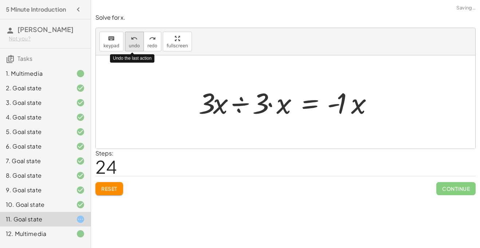
click at [133, 40] on icon "undo" at bounding box center [134, 38] width 7 height 9
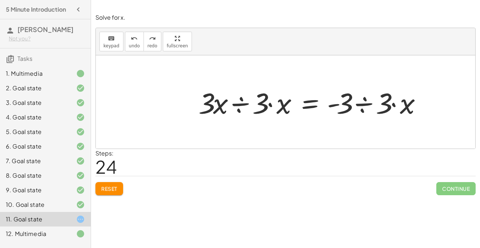
click at [120, 184] on button "Reset" at bounding box center [110, 188] width 28 height 13
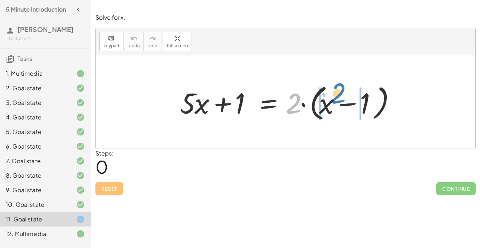
drag, startPoint x: 288, startPoint y: 101, endPoint x: 331, endPoint y: 92, distance: 44.3
click at [331, 92] on div at bounding box center [288, 102] width 224 height 42
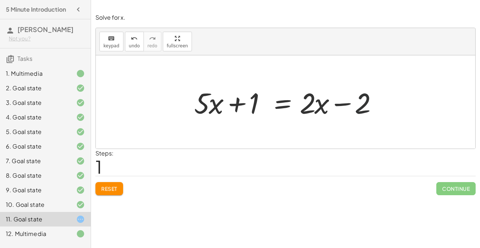
drag, startPoint x: 359, startPoint y: 116, endPoint x: 313, endPoint y: 122, distance: 46.4
click at [313, 122] on div "+ · 5 · x + 1 = · 2 · ( + x − 1 ) + · 5 · x + 1 = + · 2 · x − · 2 · 1 + · 5 · x…" at bounding box center [285, 102] width 204 height 41
drag, startPoint x: 313, startPoint y: 122, endPoint x: 274, endPoint y: 143, distance: 44.0
click at [274, 143] on div "+ · 5 · x + 1 = · 2 · ( + x − 1 ) + · 5 · x + 1 = + · 2 · x − · 2 · 1 − 2 + · 5…" at bounding box center [286, 101] width 380 height 93
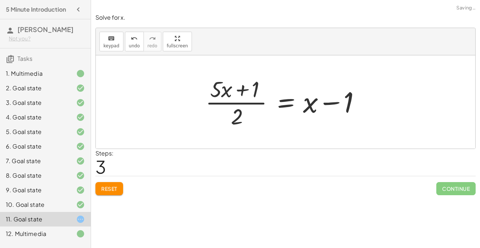
click at [108, 193] on button "Reset" at bounding box center [110, 188] width 28 height 13
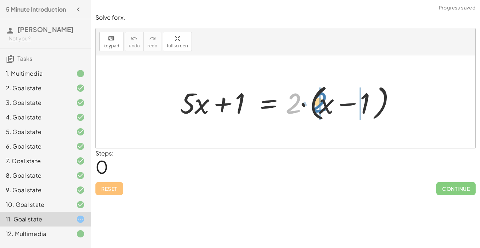
drag, startPoint x: 296, startPoint y: 112, endPoint x: 324, endPoint y: 112, distance: 28.1
click at [324, 112] on div at bounding box center [288, 102] width 224 height 42
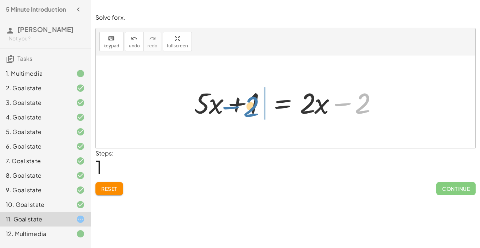
drag, startPoint x: 355, startPoint y: 107, endPoint x: 242, endPoint y: 111, distance: 112.3
click at [242, 111] on div at bounding box center [288, 102] width 195 height 38
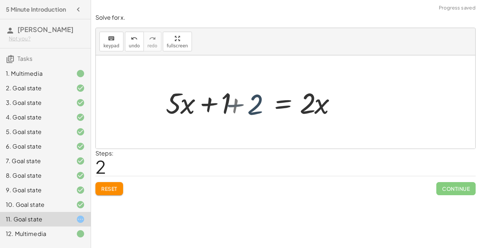
click at [242, 111] on div at bounding box center [247, 102] width 195 height 38
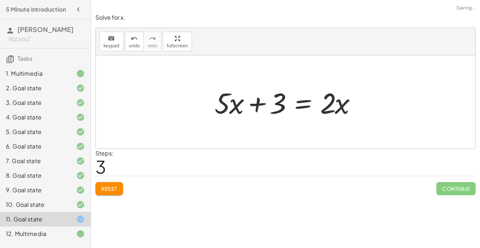
click at [283, 108] on div at bounding box center [288, 102] width 155 height 38
click at [233, 112] on div at bounding box center [288, 102] width 155 height 38
click at [335, 108] on div at bounding box center [288, 102] width 155 height 38
drag, startPoint x: 235, startPoint y: 112, endPoint x: 346, endPoint y: 130, distance: 112.1
click at [346, 130] on div "+ · 5 · x + 1 = · 2 · ( + x − 1 ) + · 5 · x + 1 = + · 2 · x − · 2 · 1 + · 5 · x…" at bounding box center [286, 101] width 380 height 93
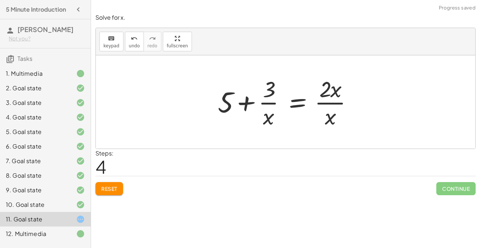
click at [342, 96] on div at bounding box center [288, 102] width 148 height 56
click at [133, 44] on span "undo" at bounding box center [134, 45] width 11 height 5
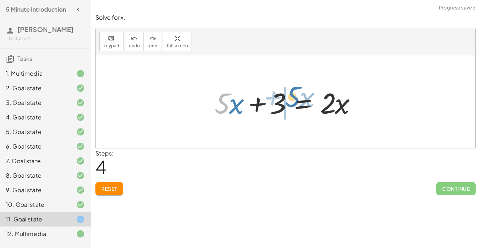
drag, startPoint x: 223, startPoint y: 104, endPoint x: 293, endPoint y: 98, distance: 70.2
click at [293, 98] on div at bounding box center [288, 102] width 155 height 38
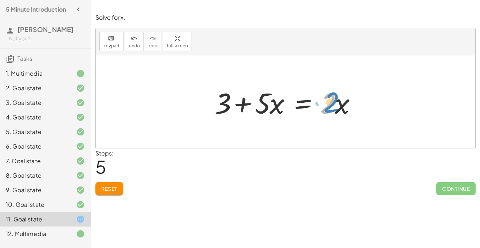
click at [330, 113] on div at bounding box center [288, 102] width 155 height 38
drag, startPoint x: 269, startPoint y: 110, endPoint x: 350, endPoint y: 130, distance: 83.7
click at [350, 130] on div "+ · 5 · x + 1 = · 2 · ( + x − 1 ) + · 5 · x + 1 = + · 2 · x − · 2 · 1 + · 5 · x…" at bounding box center [286, 101] width 380 height 93
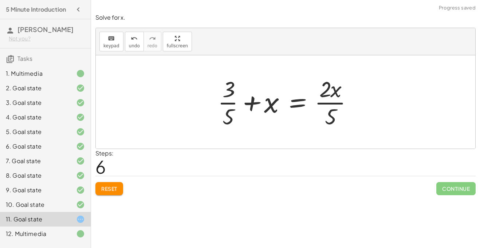
click at [327, 107] on div at bounding box center [288, 102] width 148 height 56
click at [232, 118] on div at bounding box center [288, 102] width 148 height 56
click at [129, 34] on div "undo" at bounding box center [134, 38] width 11 height 9
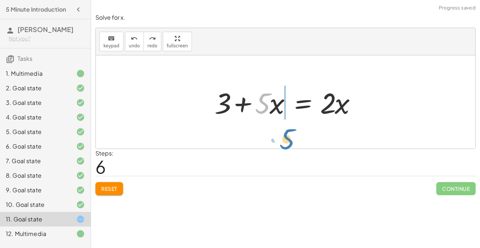
drag, startPoint x: 264, startPoint y: 108, endPoint x: 288, endPoint y: 143, distance: 42.8
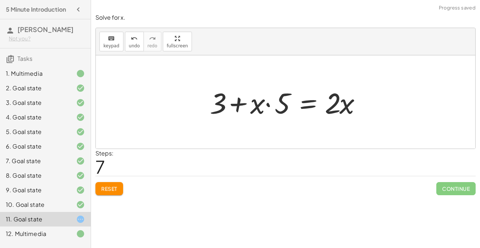
click at [260, 97] on div at bounding box center [288, 102] width 164 height 38
click at [269, 104] on div at bounding box center [288, 102] width 164 height 38
drag, startPoint x: 291, startPoint y: 110, endPoint x: 285, endPoint y: 112, distance: 5.7
click at [285, 112] on div at bounding box center [288, 102] width 164 height 38
click at [131, 39] on icon "undo" at bounding box center [134, 38] width 7 height 9
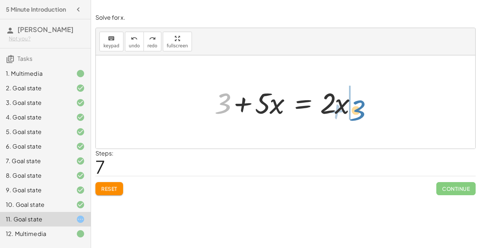
drag, startPoint x: 227, startPoint y: 104, endPoint x: 362, endPoint y: 112, distance: 135.1
click at [362, 112] on div at bounding box center [288, 102] width 155 height 38
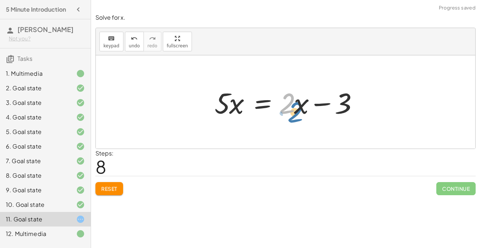
drag, startPoint x: 293, startPoint y: 111, endPoint x: 297, endPoint y: 110, distance: 4.2
click at [297, 110] on div at bounding box center [288, 102] width 155 height 38
click at [305, 112] on div at bounding box center [288, 102] width 155 height 38
drag, startPoint x: 231, startPoint y: 106, endPoint x: 249, endPoint y: 120, distance: 22.5
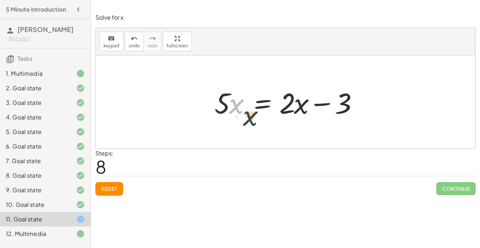
click at [249, 120] on div at bounding box center [288, 102] width 155 height 38
drag, startPoint x: 338, startPoint y: 96, endPoint x: 322, endPoint y: 95, distance: 15.3
click at [322, 95] on div at bounding box center [288, 102] width 155 height 38
click at [112, 188] on span "Reset" at bounding box center [109, 189] width 16 height 7
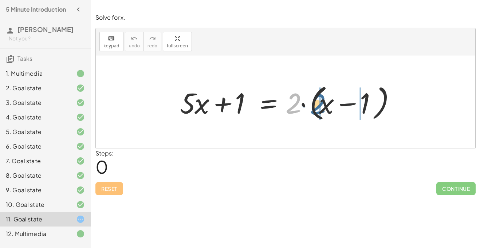
drag, startPoint x: 293, startPoint y: 109, endPoint x: 322, endPoint y: 112, distance: 28.5
click at [322, 112] on div at bounding box center [288, 102] width 224 height 42
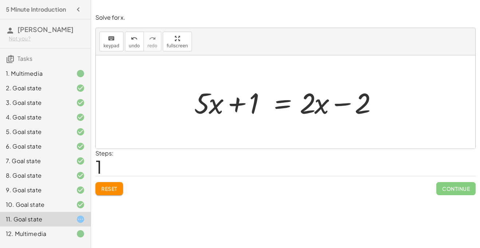
click at [236, 95] on div at bounding box center [288, 102] width 195 height 38
click at [350, 104] on div at bounding box center [288, 102] width 195 height 38
drag, startPoint x: 369, startPoint y: 113, endPoint x: 383, endPoint y: 120, distance: 15.0
click at [383, 120] on div at bounding box center [288, 102] width 195 height 38
drag, startPoint x: 255, startPoint y: 104, endPoint x: 363, endPoint y: 107, distance: 107.9
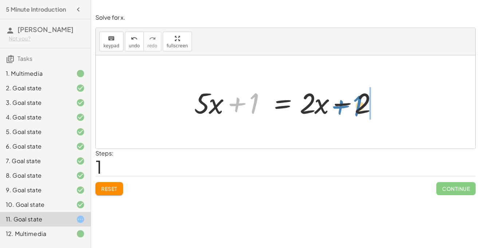
click at [363, 107] on div at bounding box center [288, 102] width 195 height 38
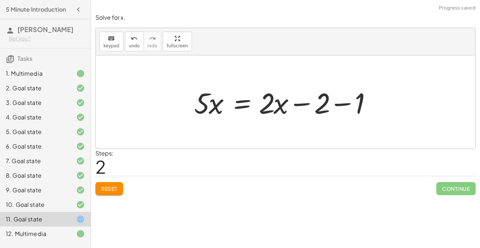
click at [335, 108] on div at bounding box center [288, 102] width 195 height 38
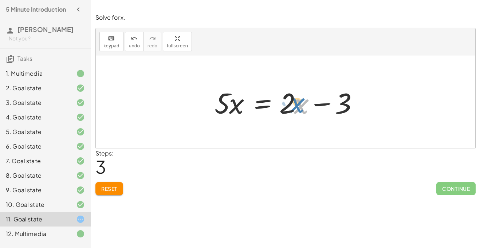
click at [296, 96] on div at bounding box center [288, 102] width 155 height 38
click at [112, 44] on span "keypad" at bounding box center [112, 45] width 16 height 5
click at [110, 44] on span "keypad" at bounding box center [112, 45] width 16 height 5
click at [262, 106] on div at bounding box center [288, 102] width 155 height 38
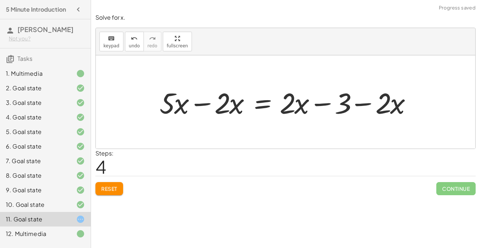
click at [222, 105] on div at bounding box center [288, 102] width 265 height 38
click at [211, 105] on div at bounding box center [288, 102] width 265 height 38
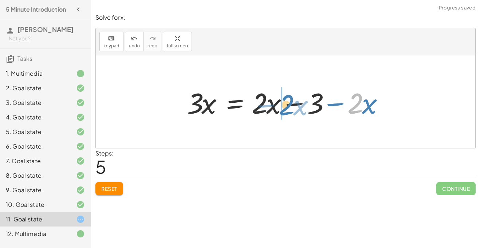
drag, startPoint x: 358, startPoint y: 106, endPoint x: 287, endPoint y: 108, distance: 70.7
click at [287, 108] on div at bounding box center [288, 102] width 210 height 38
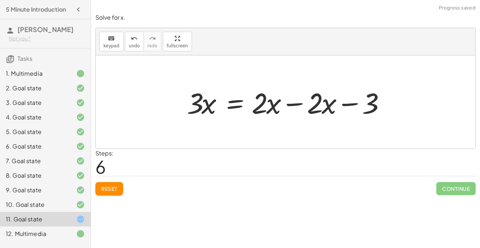
click at [290, 106] on div at bounding box center [288, 102] width 210 height 38
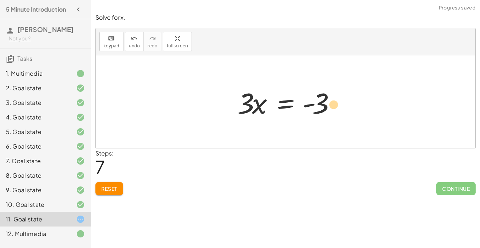
drag, startPoint x: 311, startPoint y: 111, endPoint x: 322, endPoint y: 114, distance: 11.2
click at [322, 114] on div at bounding box center [288, 102] width 109 height 38
click at [320, 112] on div at bounding box center [288, 102] width 109 height 38
click at [114, 37] on div "keyboard" at bounding box center [112, 38] width 16 height 9
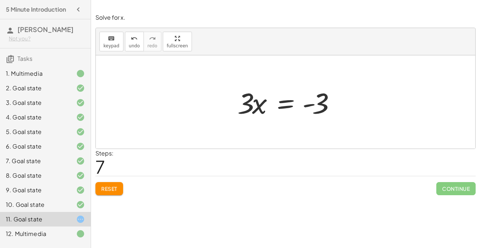
click at [280, 104] on div at bounding box center [288, 102] width 109 height 38
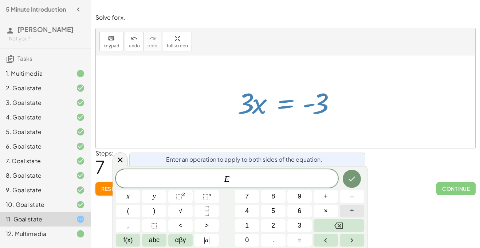
click at [348, 211] on button "÷" at bounding box center [352, 211] width 24 height 13
click at [304, 225] on button "3" at bounding box center [300, 225] width 24 height 13
click at [351, 182] on icon "Done" at bounding box center [352, 179] width 9 height 9
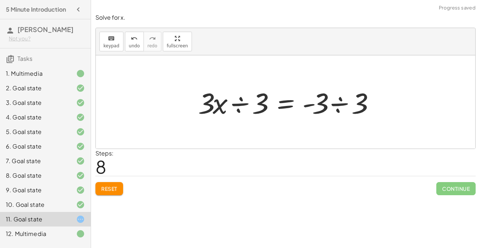
click at [245, 108] on div at bounding box center [289, 102] width 188 height 38
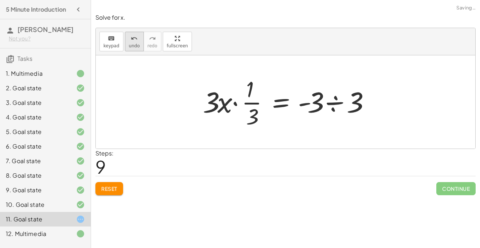
click at [133, 45] on span "undo" at bounding box center [134, 45] width 11 height 5
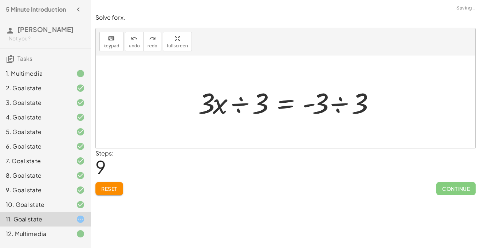
click at [338, 106] on div at bounding box center [289, 102] width 188 height 38
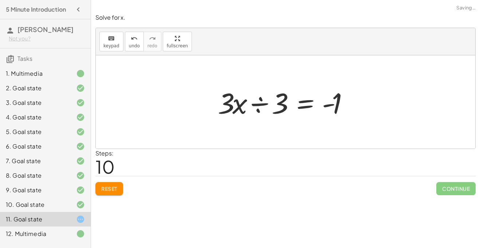
click at [258, 105] on div at bounding box center [288, 102] width 149 height 38
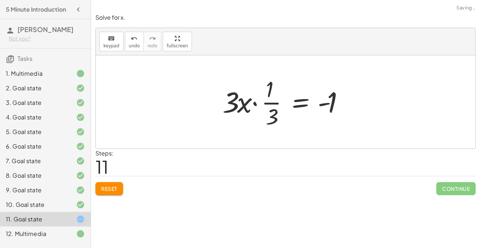
click at [253, 104] on div at bounding box center [288, 102] width 139 height 56
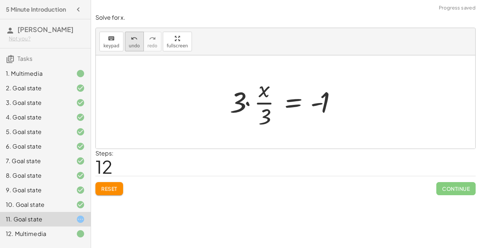
click at [136, 40] on div "undo" at bounding box center [134, 38] width 11 height 9
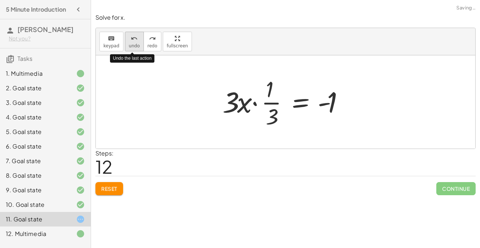
click at [136, 40] on div "undo" at bounding box center [134, 38] width 11 height 9
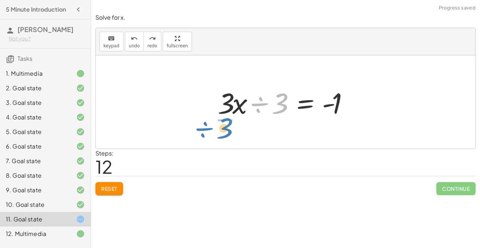
drag, startPoint x: 281, startPoint y: 102, endPoint x: 226, endPoint y: 127, distance: 60.7
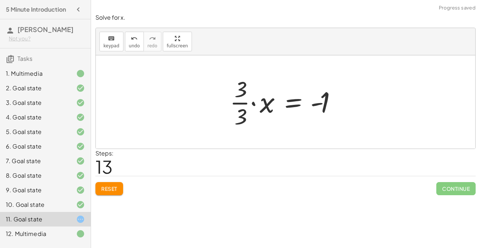
click at [240, 104] on div at bounding box center [288, 102] width 125 height 56
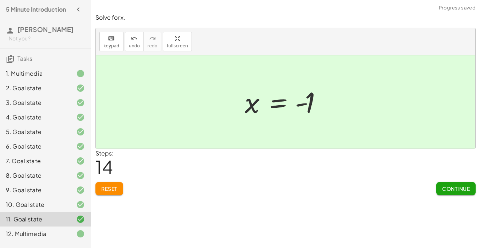
click at [449, 192] on button "Continue" at bounding box center [456, 188] width 39 height 13
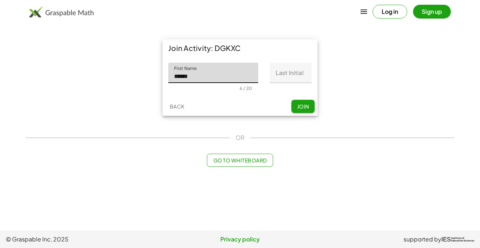
type input "*****"
click at [300, 71] on input "Last Initial" at bounding box center [291, 73] width 42 height 20
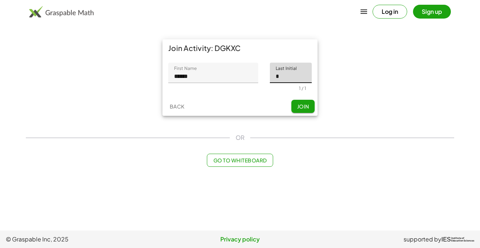
type input "*"
click at [299, 109] on span "Join" at bounding box center [303, 106] width 12 height 7
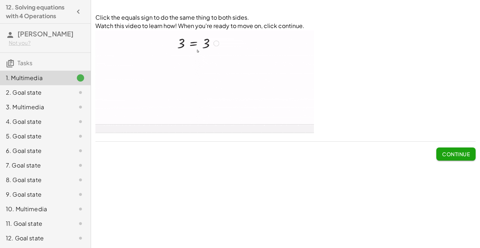
click at [453, 144] on span "Continue" at bounding box center [456, 151] width 39 height 19
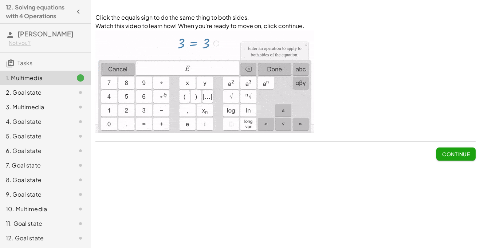
click at [448, 151] on span "Continue" at bounding box center [457, 154] width 28 height 7
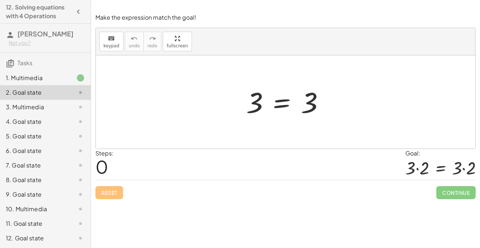
click at [314, 113] on div at bounding box center [288, 102] width 91 height 36
click at [312, 108] on div at bounding box center [288, 102] width 91 height 36
click at [274, 100] on div at bounding box center [288, 102] width 91 height 36
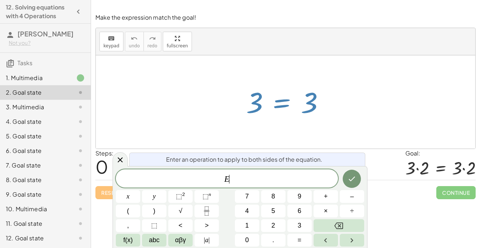
scroll to position [0, 0]
click at [327, 211] on span "×" at bounding box center [326, 211] width 4 height 10
click at [275, 225] on span "2" at bounding box center [274, 226] width 4 height 10
click at [348, 178] on icon "Done" at bounding box center [352, 179] width 9 height 9
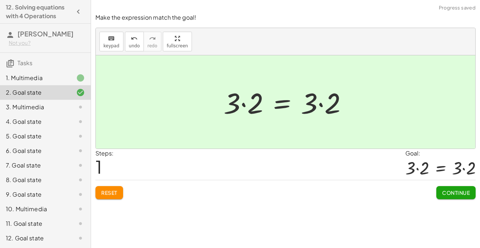
click at [443, 194] on span "Continue" at bounding box center [457, 193] width 28 height 7
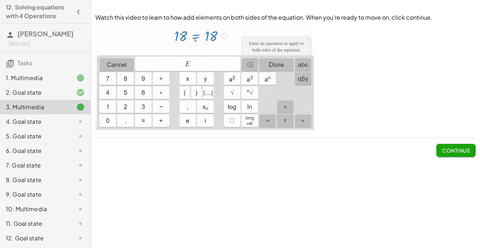
click at [443, 154] on span "Continue" at bounding box center [457, 150] width 28 height 7
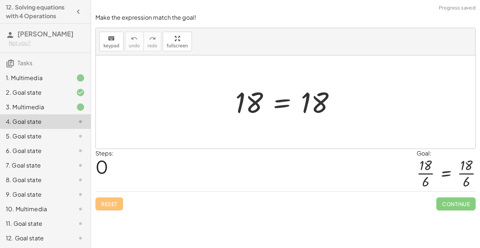
click at [278, 106] on div at bounding box center [288, 102] width 113 height 36
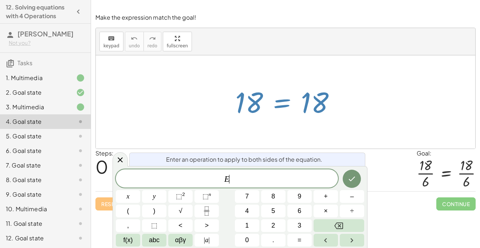
scroll to position [1, 0]
click at [349, 211] on button "÷" at bounding box center [352, 211] width 24 height 13
click at [292, 213] on button "6" at bounding box center [300, 211] width 24 height 13
click at [346, 180] on button "Done" at bounding box center [352, 179] width 18 height 18
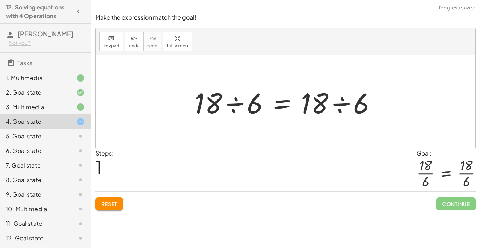
click at [240, 100] on div at bounding box center [288, 102] width 195 height 38
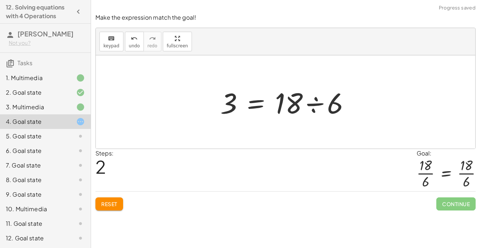
click at [316, 105] on div at bounding box center [288, 102] width 143 height 38
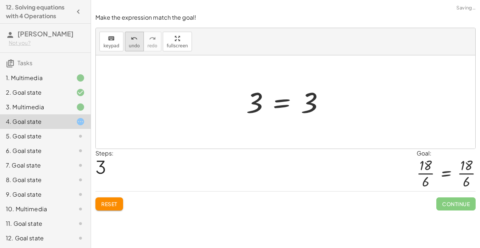
click at [133, 45] on span "undo" at bounding box center [134, 45] width 11 height 5
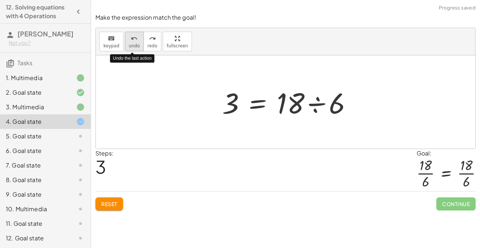
click at [133, 45] on span "undo" at bounding box center [134, 45] width 11 height 5
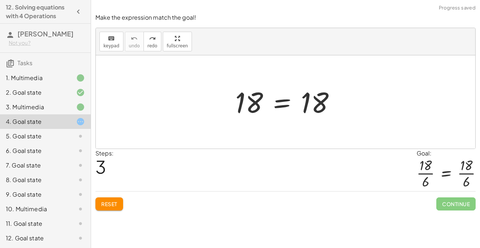
click at [277, 101] on div at bounding box center [288, 102] width 113 height 36
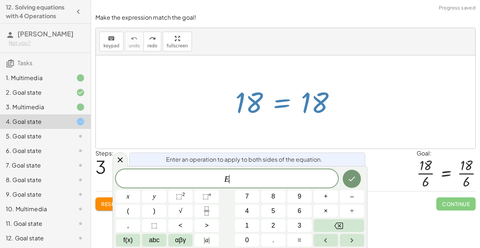
scroll to position [1, 0]
click at [211, 209] on icon "Fraction" at bounding box center [206, 211] width 9 height 9
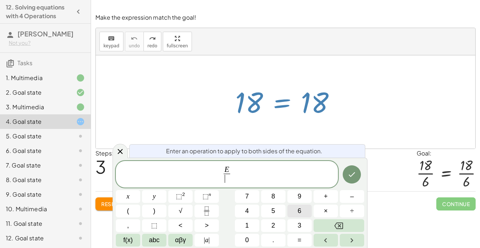
click at [297, 212] on button "6" at bounding box center [300, 211] width 24 height 13
click at [357, 179] on button "Done" at bounding box center [352, 174] width 18 height 18
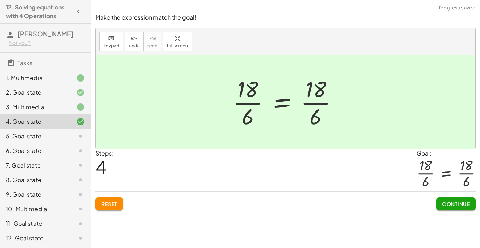
click at [460, 207] on span "Continue" at bounding box center [457, 204] width 28 height 7
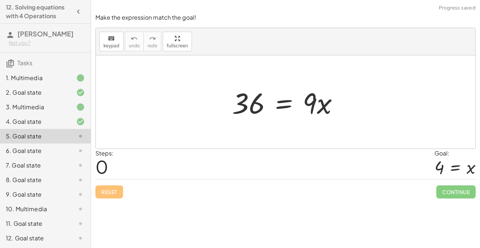
click at [287, 105] on div at bounding box center [289, 102] width 120 height 38
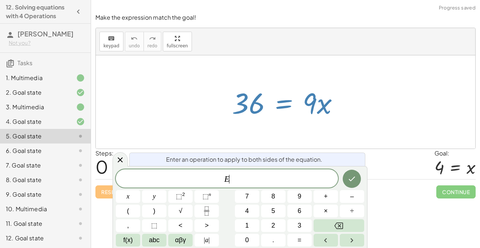
scroll to position [1, 0]
click at [351, 210] on span "÷" at bounding box center [353, 211] width 4 height 10
click at [298, 197] on span "9" at bounding box center [300, 197] width 4 height 10
click at [346, 182] on button "Done" at bounding box center [352, 179] width 18 height 18
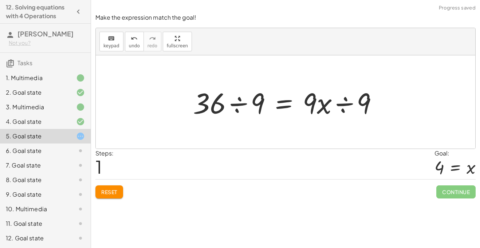
click at [228, 96] on div at bounding box center [289, 102] width 198 height 38
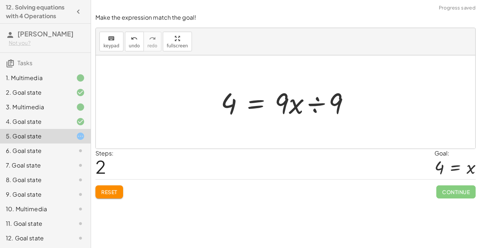
click at [318, 100] on div at bounding box center [288, 102] width 142 height 38
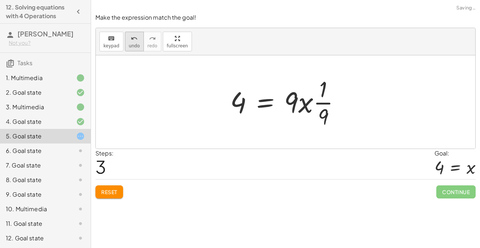
click at [133, 43] on span "undo" at bounding box center [134, 45] width 11 height 5
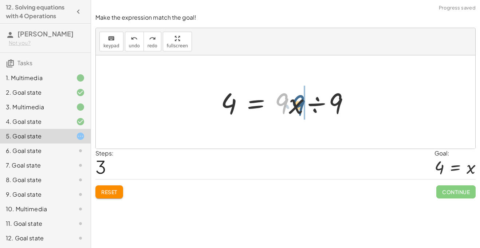
drag, startPoint x: 279, startPoint y: 99, endPoint x: 297, endPoint y: 101, distance: 18.7
click at [297, 101] on div at bounding box center [288, 102] width 142 height 38
click at [320, 105] on div at bounding box center [288, 102] width 142 height 38
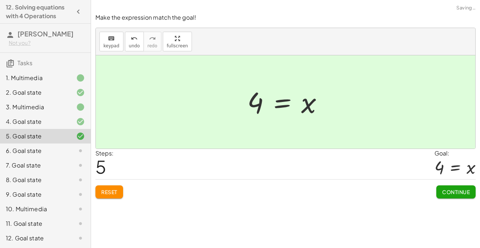
click at [447, 192] on span "Continue" at bounding box center [457, 192] width 28 height 7
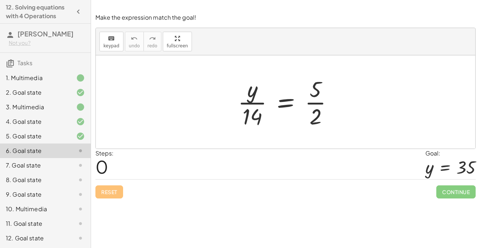
click at [291, 105] on div at bounding box center [288, 102] width 109 height 56
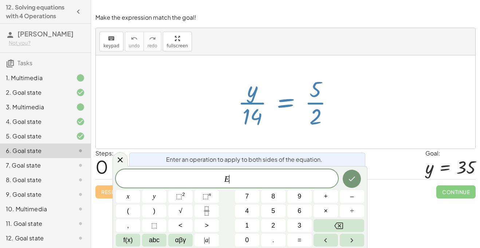
scroll to position [2, 0]
click at [332, 210] on button "×" at bounding box center [326, 211] width 24 height 13
click at [253, 223] on button "1" at bounding box center [247, 225] width 24 height 13
click at [244, 209] on button "4" at bounding box center [247, 211] width 24 height 13
click at [350, 182] on icon "Done" at bounding box center [352, 179] width 9 height 9
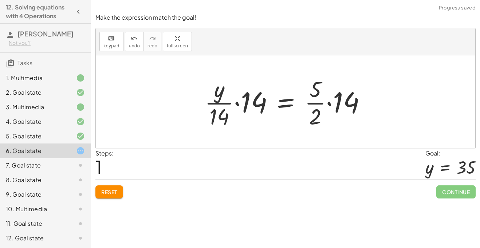
click at [239, 106] on div at bounding box center [288, 102] width 175 height 56
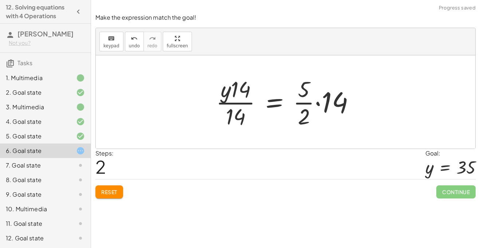
click at [239, 106] on div at bounding box center [289, 102] width 152 height 56
click at [131, 39] on icon "undo" at bounding box center [134, 38] width 7 height 9
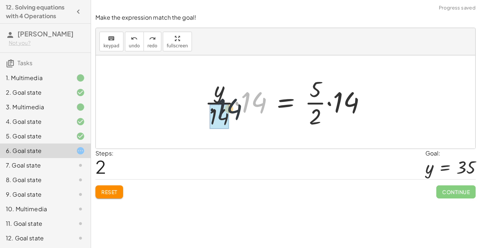
drag, startPoint x: 247, startPoint y: 104, endPoint x: 212, endPoint y: 114, distance: 36.5
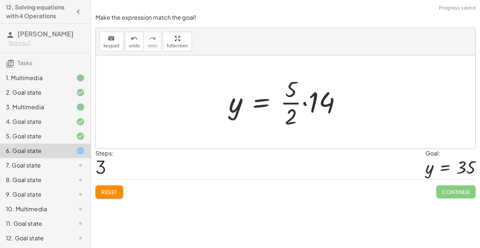
click at [296, 96] on div at bounding box center [288, 102] width 126 height 56
click at [304, 101] on div at bounding box center [288, 102] width 126 height 56
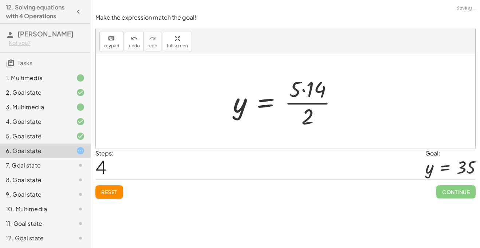
click at [303, 93] on div at bounding box center [289, 102] width 118 height 56
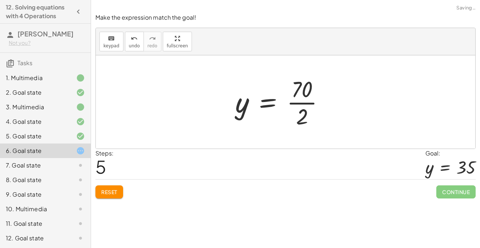
click at [304, 112] on div at bounding box center [283, 102] width 102 height 56
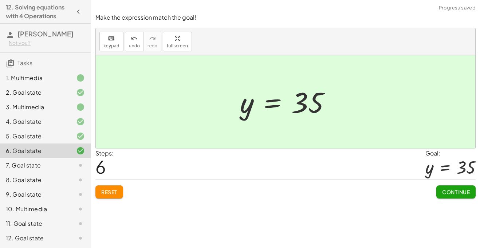
click at [452, 198] on button "Continue" at bounding box center [456, 192] width 39 height 13
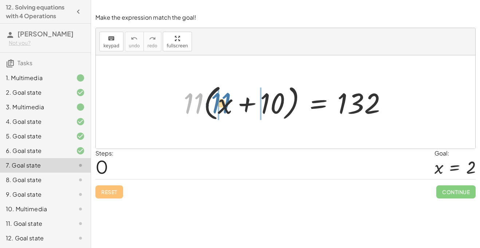
drag, startPoint x: 201, startPoint y: 107, endPoint x: 230, endPoint y: 108, distance: 29.2
click at [230, 108] on div at bounding box center [288, 102] width 217 height 42
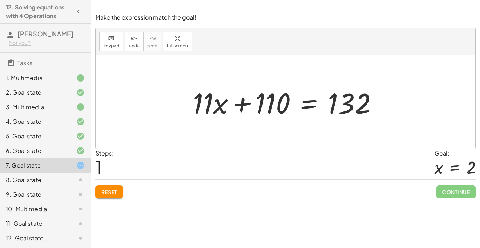
click at [315, 106] on div at bounding box center [289, 102] width 198 height 38
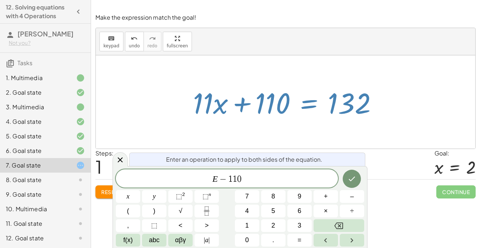
scroll to position [4, 0]
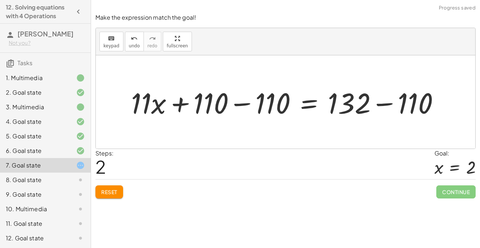
click at [254, 101] on div at bounding box center [289, 102] width 322 height 38
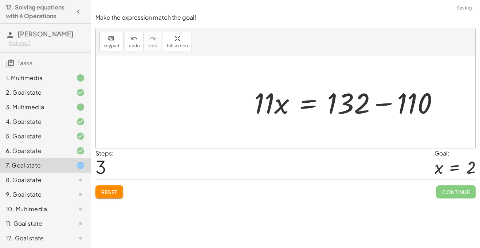
click at [390, 105] on div at bounding box center [350, 102] width 198 height 38
click at [390, 105] on div at bounding box center [286, 101] width 380 height 93
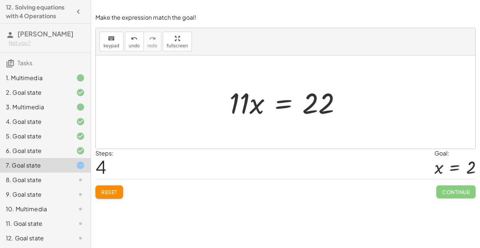
click at [281, 110] on div at bounding box center [288, 102] width 125 height 38
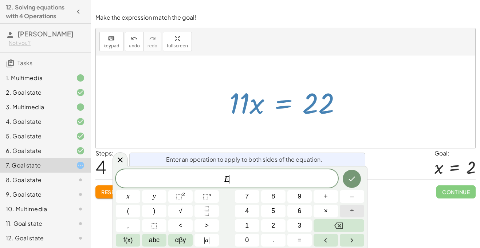
click at [353, 208] on span "÷" at bounding box center [353, 211] width 4 height 10
click at [349, 179] on icon "Done" at bounding box center [352, 179] width 9 height 9
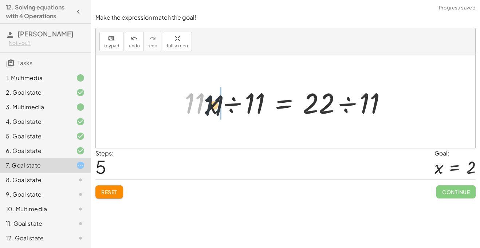
drag, startPoint x: 190, startPoint y: 103, endPoint x: 216, endPoint y: 105, distance: 26.7
click at [216, 105] on div at bounding box center [288, 102] width 215 height 38
click at [226, 105] on div at bounding box center [288, 102] width 215 height 38
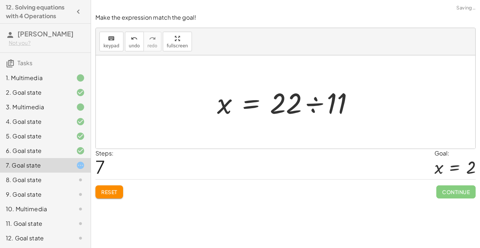
click at [303, 106] on div at bounding box center [289, 102] width 150 height 38
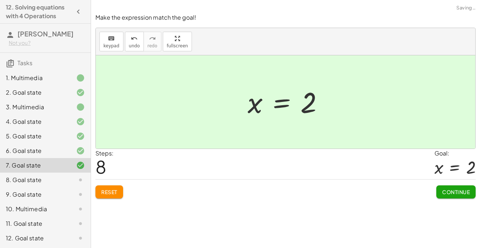
click at [451, 191] on span "Continue" at bounding box center [457, 192] width 28 height 7
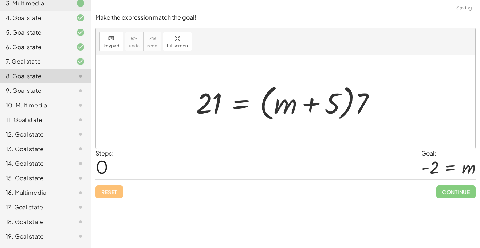
scroll to position [146, 0]
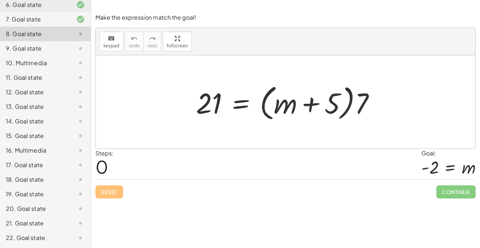
click at [315, 108] on div at bounding box center [288, 102] width 192 height 42
drag, startPoint x: 358, startPoint y: 105, endPoint x: 312, endPoint y: 89, distance: 49.3
click at [312, 89] on div at bounding box center [288, 102] width 192 height 42
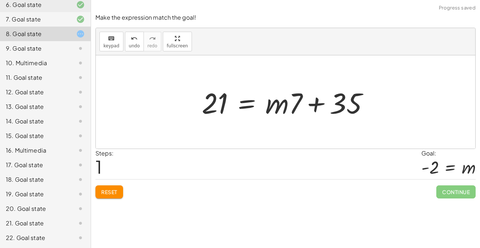
click at [287, 107] on div at bounding box center [288, 102] width 180 height 38
drag, startPoint x: 293, startPoint y: 109, endPoint x: 271, endPoint y: 105, distance: 22.2
click at [271, 105] on div at bounding box center [288, 102] width 180 height 38
click at [336, 109] on div at bounding box center [288, 102] width 180 height 38
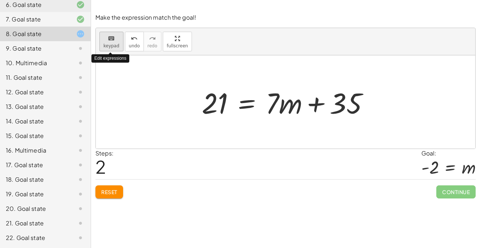
click at [113, 43] on span "keypad" at bounding box center [112, 45] width 16 height 5
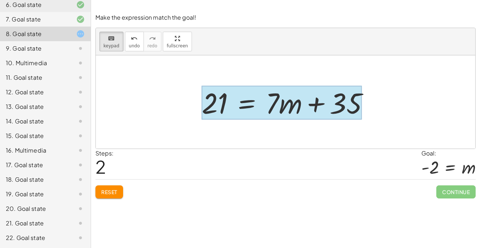
click at [246, 104] on div at bounding box center [282, 103] width 160 height 34
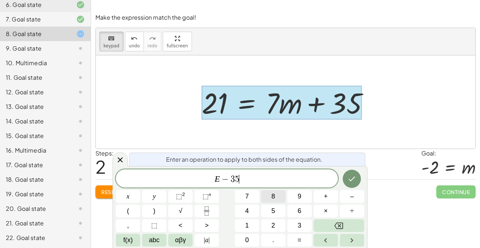
scroll to position [7, 0]
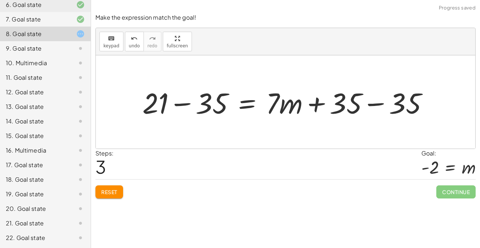
click at [192, 105] on div at bounding box center [288, 102] width 299 height 38
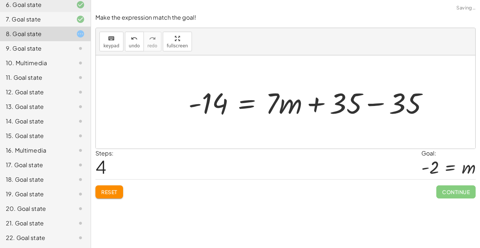
click at [400, 107] on div at bounding box center [311, 102] width 253 height 38
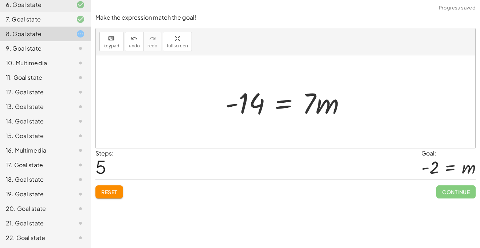
click at [288, 108] on div at bounding box center [289, 102] width 134 height 38
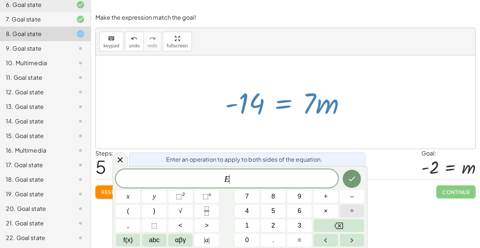
click at [355, 215] on button "÷" at bounding box center [352, 211] width 24 height 13
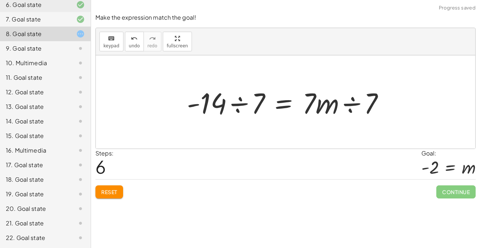
click at [245, 101] on div at bounding box center [288, 102] width 211 height 38
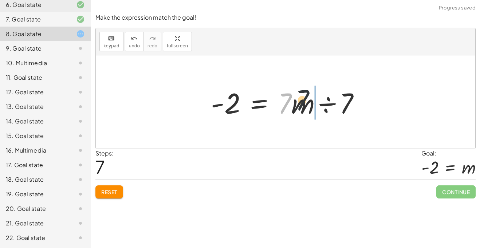
drag, startPoint x: 286, startPoint y: 108, endPoint x: 309, endPoint y: 107, distance: 23.7
click at [309, 107] on div at bounding box center [288, 102] width 162 height 38
click at [321, 108] on div at bounding box center [288, 102] width 162 height 38
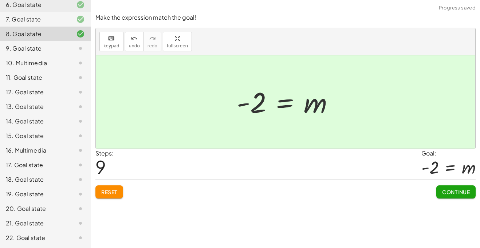
click at [449, 191] on span "Continue" at bounding box center [457, 192] width 28 height 7
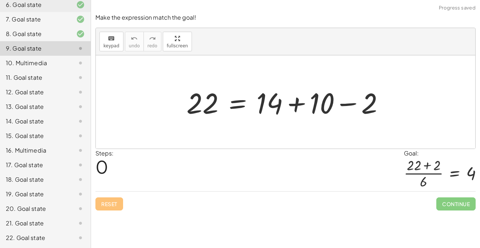
click at [304, 98] on div at bounding box center [288, 102] width 211 height 38
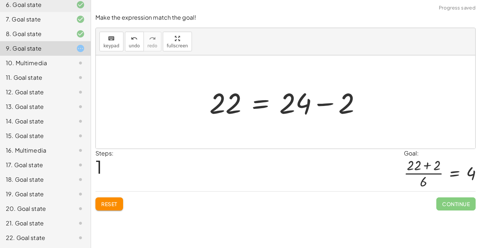
click at [313, 106] on div at bounding box center [288, 102] width 165 height 38
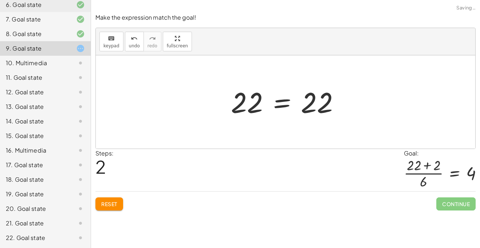
click at [303, 104] on div at bounding box center [288, 102] width 122 height 36
click at [287, 103] on div at bounding box center [288, 102] width 122 height 36
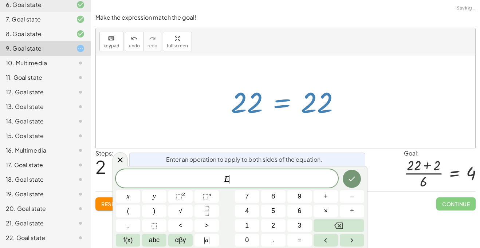
scroll to position [8, 0]
click at [105, 202] on span "Reset" at bounding box center [109, 204] width 16 height 7
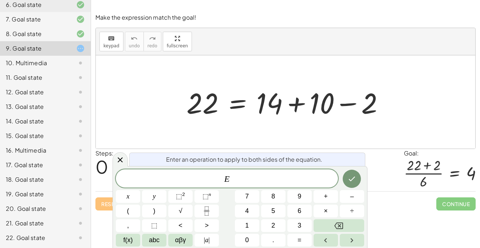
click at [296, 107] on div at bounding box center [288, 102] width 211 height 38
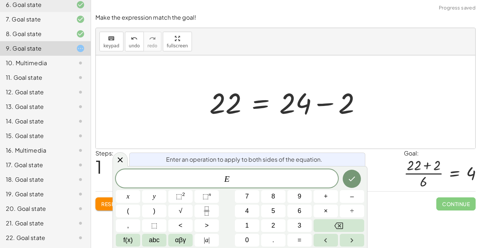
click at [326, 106] on div at bounding box center [288, 102] width 165 height 38
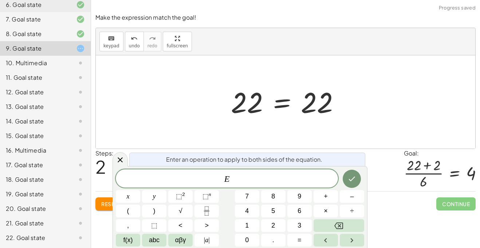
click at [253, 172] on div "E" at bounding box center [227, 179] width 222 height 18
click at [326, 197] on span "+" at bounding box center [326, 197] width 4 height 10
click at [270, 224] on button "2" at bounding box center [273, 225] width 24 height 13
click at [355, 181] on icon "Done" at bounding box center [352, 179] width 9 height 9
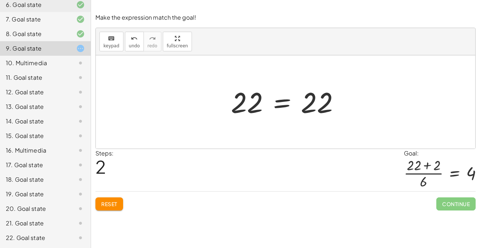
click at [283, 112] on div at bounding box center [288, 102] width 122 height 36
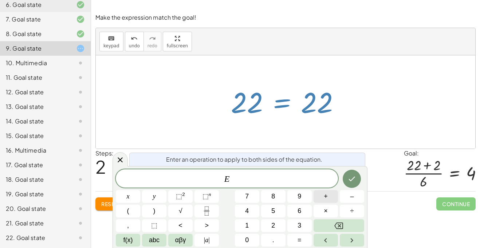
click at [322, 197] on button "+" at bounding box center [326, 196] width 24 height 13
click at [272, 223] on span "2" at bounding box center [274, 226] width 4 height 10
click at [355, 179] on icon "Done" at bounding box center [352, 179] width 9 height 9
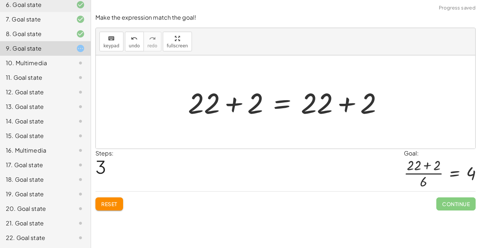
click at [348, 98] on div at bounding box center [288, 102] width 209 height 38
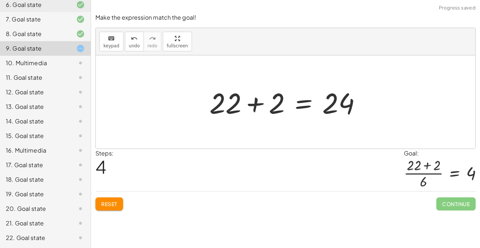
click at [299, 100] on div at bounding box center [288, 102] width 165 height 38
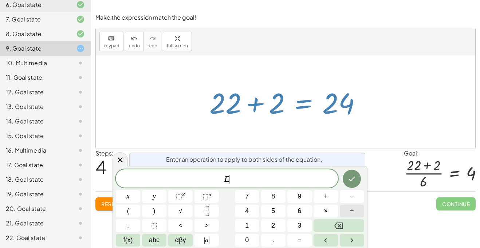
click at [348, 212] on button "÷" at bounding box center [352, 211] width 24 height 13
click at [295, 216] on button "6" at bounding box center [300, 211] width 24 height 13
click at [355, 177] on icon "Done" at bounding box center [352, 179] width 7 height 5
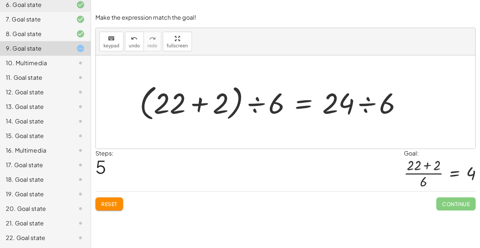
drag, startPoint x: 279, startPoint y: 105, endPoint x: 234, endPoint y: 121, distance: 48.2
click at [234, 121] on div at bounding box center [274, 102] width 276 height 42
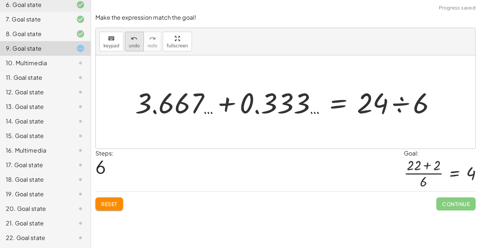
click at [135, 44] on span "undo" at bounding box center [134, 45] width 11 height 5
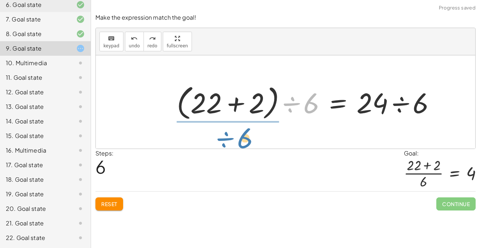
drag, startPoint x: 297, startPoint y: 97, endPoint x: 225, endPoint y: 129, distance: 79.0
click at [225, 129] on div "22 = + 14 + 10 − 2 22 = + 24 − 2 22 = 22 + 22 + 2 = + 22 + 2 + 22 + 2 = 24 ÷ 6 …" at bounding box center [286, 101] width 380 height 93
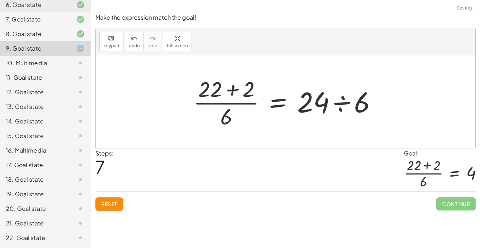
click at [341, 102] on div at bounding box center [288, 102] width 197 height 56
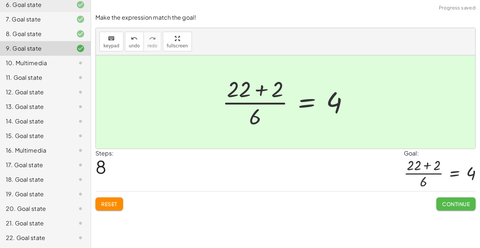
click at [443, 204] on span "Continue" at bounding box center [457, 204] width 28 height 7
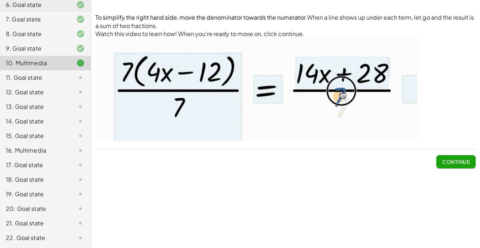
click at [458, 162] on span "Continue" at bounding box center [457, 162] width 28 height 7
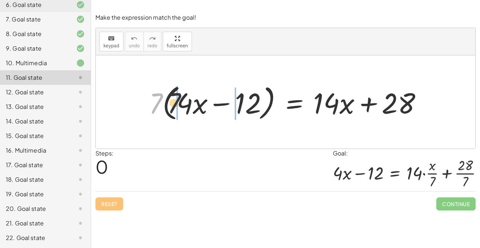
drag, startPoint x: 154, startPoint y: 109, endPoint x: 180, endPoint y: 109, distance: 26.6
click at [180, 109] on div at bounding box center [288, 102] width 287 height 42
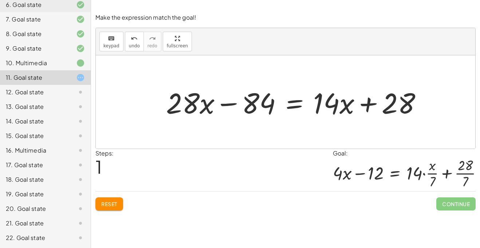
click at [288, 97] on div at bounding box center [297, 102] width 269 height 38
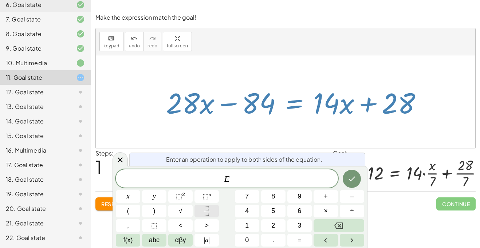
click at [209, 209] on icon "Fraction" at bounding box center [206, 211] width 9 height 9
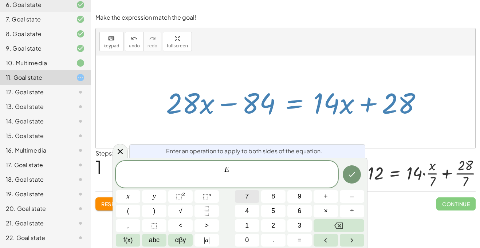
click at [252, 202] on button "7" at bounding box center [247, 196] width 24 height 13
click at [352, 177] on icon "Done" at bounding box center [352, 174] width 9 height 9
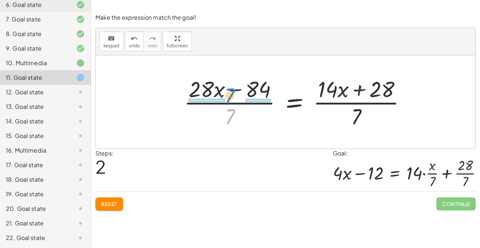
drag, startPoint x: 233, startPoint y: 116, endPoint x: 233, endPoint y: 95, distance: 20.8
click at [233, 95] on div at bounding box center [297, 102] width 235 height 56
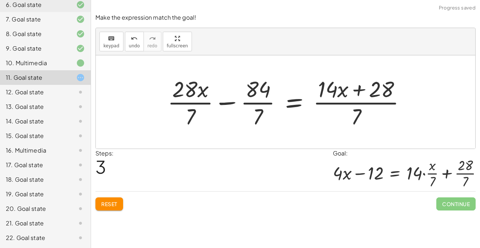
click at [194, 91] on div at bounding box center [290, 102] width 252 height 56
click at [191, 102] on div at bounding box center [290, 102] width 252 height 56
click at [256, 108] on div at bounding box center [297, 102] width 237 height 56
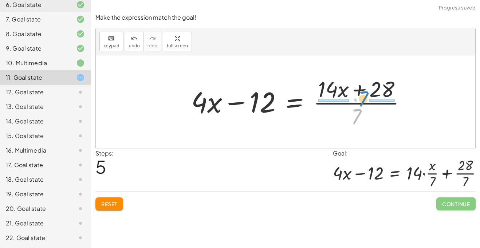
drag, startPoint x: 358, startPoint y: 120, endPoint x: 365, endPoint y: 102, distance: 19.2
click at [365, 102] on div at bounding box center [302, 102] width 228 height 56
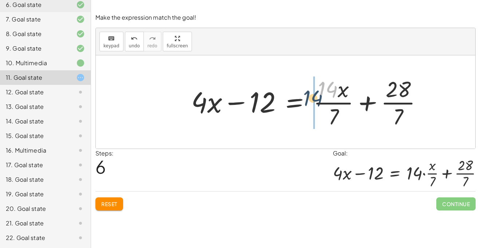
drag, startPoint x: 332, startPoint y: 94, endPoint x: 315, endPoint y: 104, distance: 19.4
click at [315, 104] on div at bounding box center [310, 102] width 245 height 56
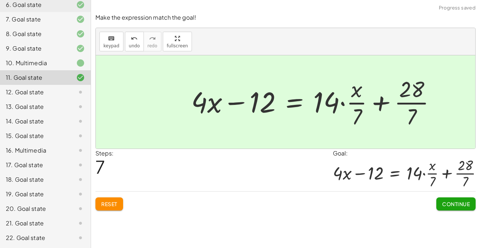
click at [455, 206] on span "Continue" at bounding box center [457, 204] width 28 height 7
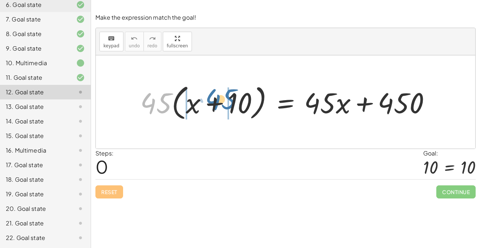
drag, startPoint x: 157, startPoint y: 113, endPoint x: 216, endPoint y: 110, distance: 58.8
click at [216, 110] on div at bounding box center [289, 102] width 304 height 42
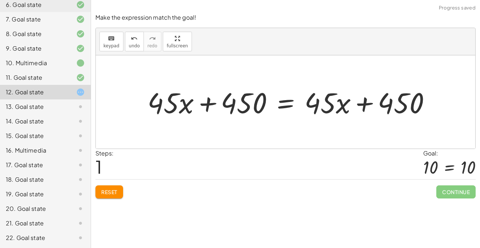
click at [186, 110] on div at bounding box center [292, 101] width 296 height 37
click at [288, 101] on div at bounding box center [292, 101] width 296 height 37
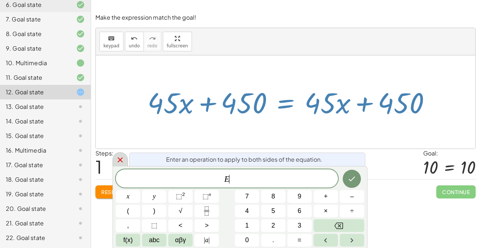
click at [125, 158] on div at bounding box center [120, 159] width 15 height 14
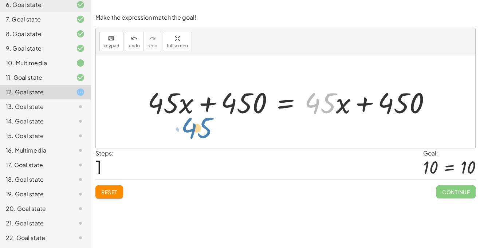
drag, startPoint x: 316, startPoint y: 111, endPoint x: 190, endPoint y: 136, distance: 128.5
click at [190, 136] on div "· 45 · ( + x + 10 ) = + · 45 · x + 450 + · 45 · x + · 45 · 10 = + · 45 · x + 45…" at bounding box center [286, 101] width 380 height 93
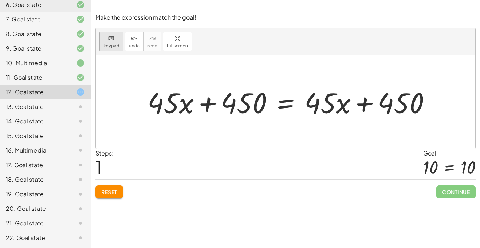
click at [112, 45] on span "keypad" at bounding box center [112, 45] width 16 height 5
click at [281, 104] on div at bounding box center [292, 101] width 296 height 37
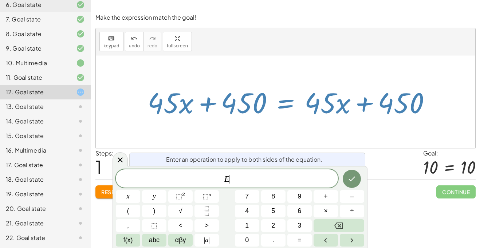
click at [100, 187] on button "Reset" at bounding box center [110, 192] width 28 height 13
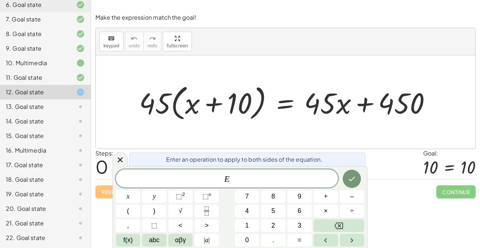
click at [327, 102] on div at bounding box center [288, 102] width 305 height 42
click at [388, 104] on div at bounding box center [288, 102] width 305 height 42
drag, startPoint x: 155, startPoint y: 106, endPoint x: 198, endPoint y: 97, distance: 43.4
click at [198, 97] on div at bounding box center [288, 102] width 305 height 42
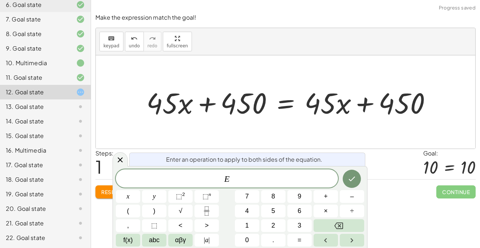
click at [234, 102] on div at bounding box center [292, 102] width 299 height 38
click at [209, 105] on div at bounding box center [292, 102] width 299 height 38
click at [187, 107] on div at bounding box center [292, 102] width 299 height 38
click at [293, 101] on div at bounding box center [292, 102] width 299 height 38
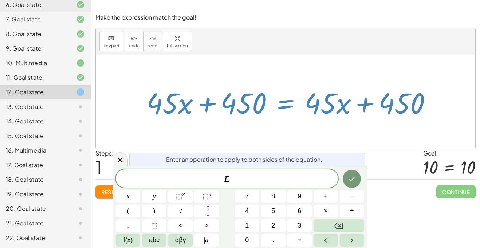
click at [286, 98] on div at bounding box center [292, 102] width 299 height 38
click at [250, 176] on span "E ​" at bounding box center [227, 179] width 222 height 10
click at [344, 176] on button "Done" at bounding box center [352, 179] width 18 height 18
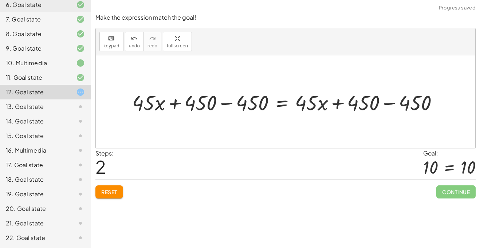
click at [221, 106] on div at bounding box center [288, 101] width 319 height 27
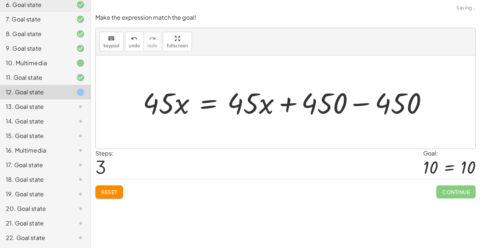
click at [361, 100] on div at bounding box center [288, 102] width 299 height 38
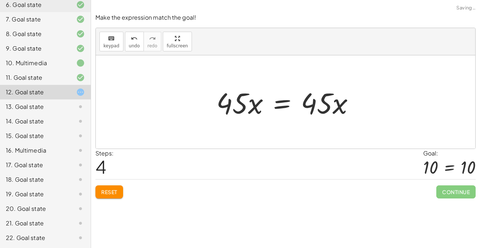
click at [254, 103] on div at bounding box center [288, 102] width 151 height 38
click at [111, 44] on span "keypad" at bounding box center [112, 45] width 16 height 5
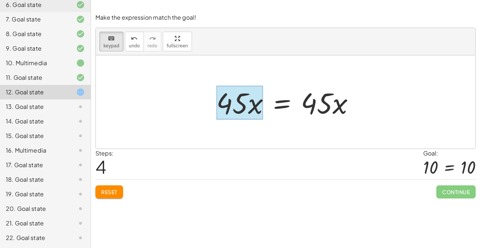
click at [254, 112] on div at bounding box center [240, 103] width 47 height 34
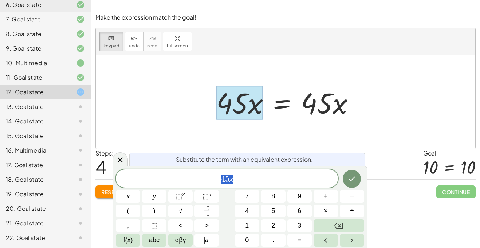
click at [290, 108] on div at bounding box center [288, 102] width 151 height 38
click at [280, 95] on div at bounding box center [288, 102] width 151 height 38
click at [276, 102] on div at bounding box center [288, 102] width 151 height 38
click at [116, 163] on icon at bounding box center [120, 160] width 9 height 9
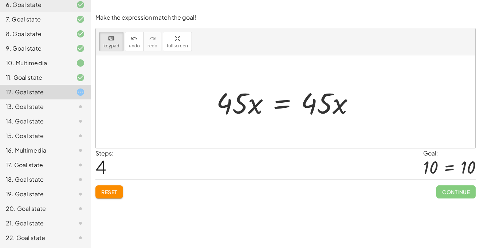
click at [124, 159] on div "Steps: 4 Goal: 10 = 10" at bounding box center [286, 164] width 381 height 30
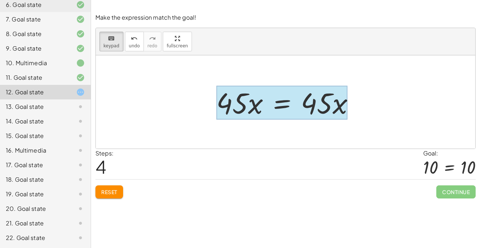
click at [280, 102] on div at bounding box center [282, 103] width 131 height 34
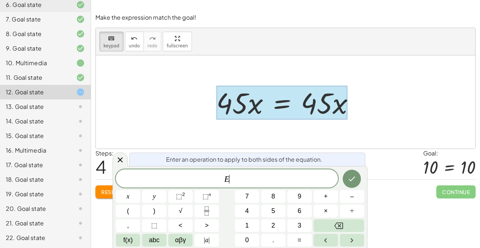
click at [110, 193] on span "Reset" at bounding box center [109, 192] width 16 height 7
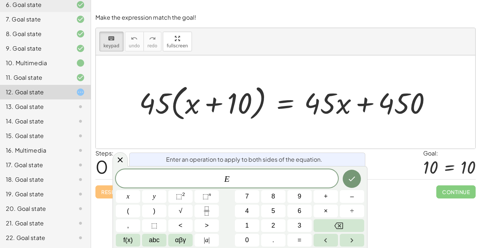
drag, startPoint x: 344, startPoint y: 104, endPoint x: 331, endPoint y: 73, distance: 32.7
click at [116, 43] on span "keypad" at bounding box center [112, 45] width 16 height 5
drag, startPoint x: 344, startPoint y: 107, endPoint x: 310, endPoint y: 96, distance: 35.3
click at [310, 96] on div at bounding box center [288, 102] width 305 height 42
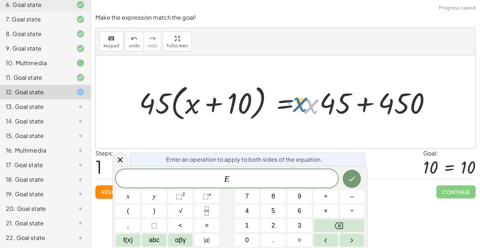
drag, startPoint x: 312, startPoint y: 110, endPoint x: 298, endPoint y: 108, distance: 13.7
click at [298, 108] on div at bounding box center [288, 102] width 305 height 42
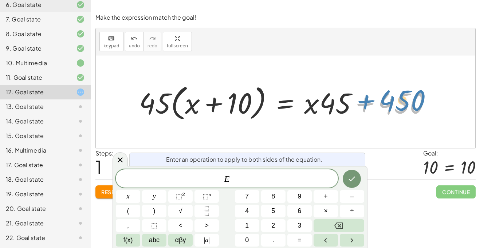
click at [409, 104] on div at bounding box center [288, 102] width 305 height 42
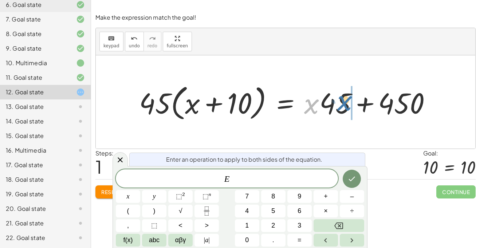
drag, startPoint x: 311, startPoint y: 110, endPoint x: 344, endPoint y: 106, distance: 34.1
click at [344, 106] on div at bounding box center [288, 102] width 305 height 42
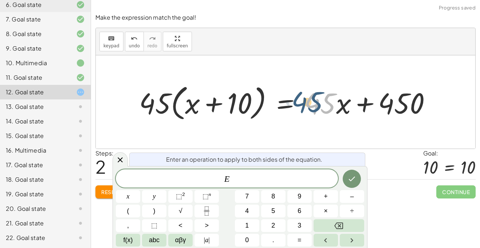
drag, startPoint x: 330, startPoint y: 104, endPoint x: 317, endPoint y: 102, distance: 13.6
click at [317, 102] on div at bounding box center [288, 102] width 305 height 42
click at [341, 105] on div at bounding box center [288, 102] width 305 height 42
click at [339, 106] on div at bounding box center [288, 102] width 305 height 42
click at [133, 213] on button "(" at bounding box center [128, 211] width 24 height 13
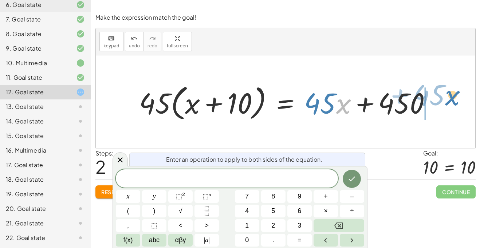
drag, startPoint x: 350, startPoint y: 104, endPoint x: 464, endPoint y: 99, distance: 113.9
click at [464, 99] on div "· 45 · ( + x + 10 ) = + · 45 · x + 450 · 45 · ( + x + 10 ) = + · x · 45 + 450 ·…" at bounding box center [286, 101] width 380 height 93
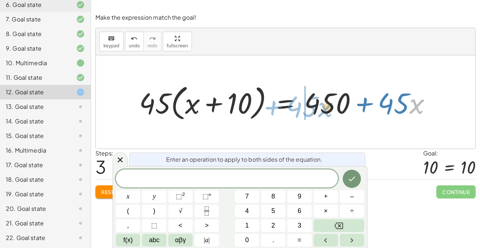
drag, startPoint x: 421, startPoint y: 109, endPoint x: 328, endPoint y: 112, distance: 93.4
click at [328, 112] on div at bounding box center [288, 102] width 305 height 42
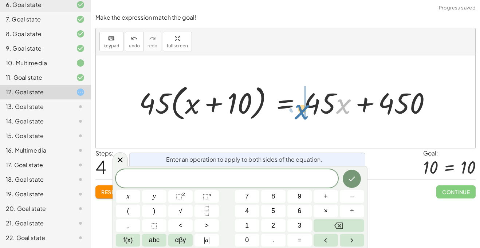
drag, startPoint x: 343, startPoint y: 111, endPoint x: 301, endPoint y: 116, distance: 42.2
click at [301, 116] on div at bounding box center [288, 102] width 305 height 42
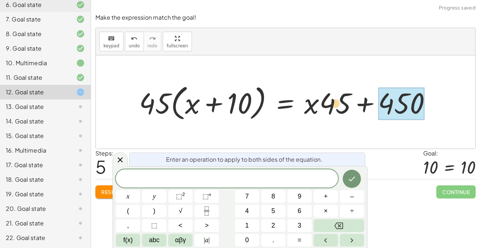
drag, startPoint x: 378, startPoint y: 119, endPoint x: 371, endPoint y: 115, distance: 8.0
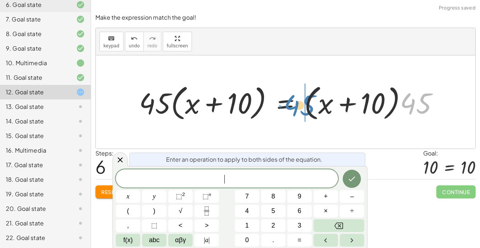
drag, startPoint x: 413, startPoint y: 106, endPoint x: 296, endPoint y: 108, distance: 117.8
click at [296, 108] on div at bounding box center [292, 102] width 313 height 42
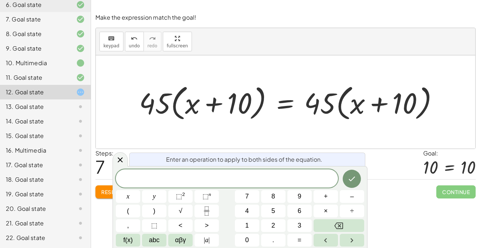
click at [206, 120] on div at bounding box center [292, 102] width 313 height 42
click at [16, 104] on div "13. Goal state" at bounding box center [35, 106] width 59 height 9
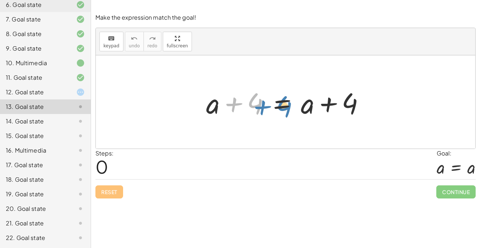
click at [245, 106] on div at bounding box center [289, 102] width 172 height 38
click at [287, 105] on div at bounding box center [289, 102] width 172 height 38
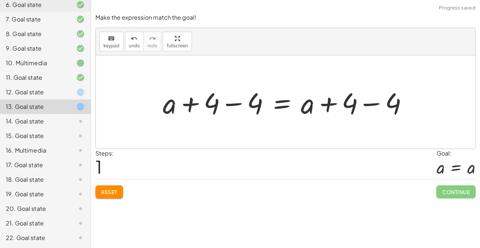
click at [232, 103] on div at bounding box center [288, 102] width 258 height 38
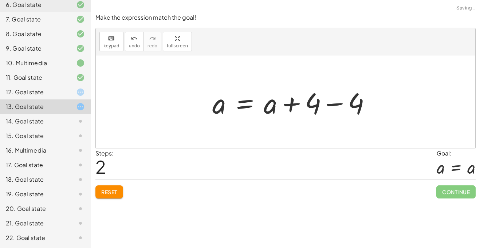
click at [383, 103] on div at bounding box center [286, 101] width 380 height 93
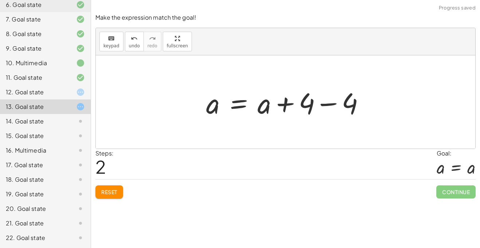
click at [331, 106] on div at bounding box center [289, 102] width 172 height 38
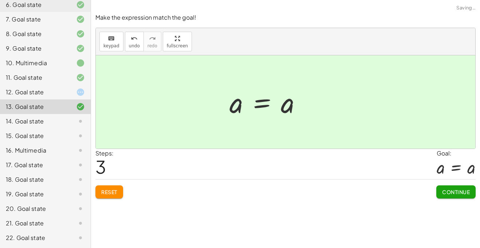
click at [451, 188] on button "Continue" at bounding box center [456, 192] width 39 height 13
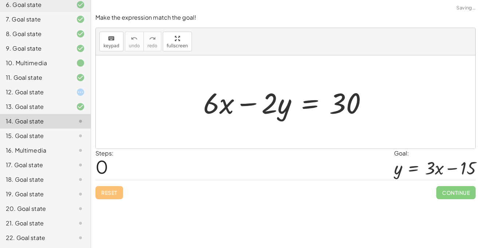
click at [267, 137] on div at bounding box center [286, 101] width 380 height 93
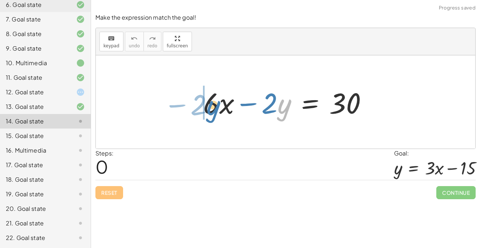
drag, startPoint x: 282, startPoint y: 113, endPoint x: 211, endPoint y: 115, distance: 71.5
click at [211, 115] on div at bounding box center [288, 102] width 177 height 38
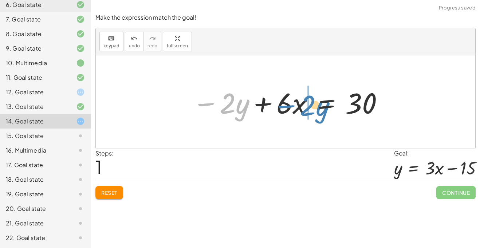
drag, startPoint x: 218, startPoint y: 105, endPoint x: 300, endPoint y: 109, distance: 82.1
click at [300, 109] on div at bounding box center [289, 102] width 200 height 38
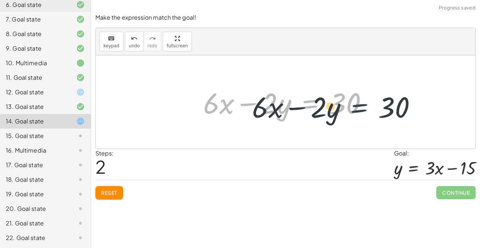
drag, startPoint x: 296, startPoint y: 112, endPoint x: 352, endPoint y: 117, distance: 57.1
click at [352, 117] on div at bounding box center [288, 102] width 177 height 38
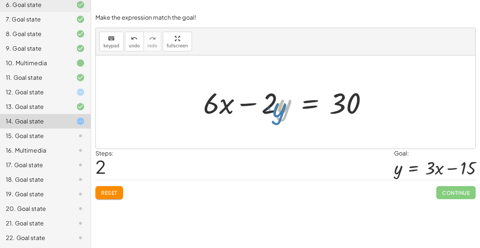
drag, startPoint x: 289, startPoint y: 112, endPoint x: 285, endPoint y: 106, distance: 6.5
click at [285, 106] on div at bounding box center [288, 102] width 177 height 38
drag, startPoint x: 270, startPoint y: 112, endPoint x: 279, endPoint y: 118, distance: 10.0
click at [279, 118] on div at bounding box center [288, 102] width 177 height 38
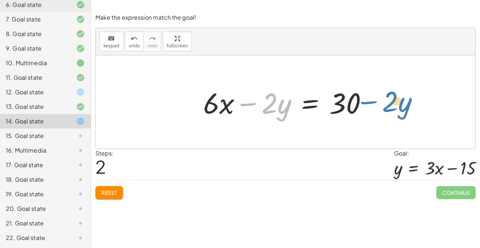
drag, startPoint x: 251, startPoint y: 105, endPoint x: 373, endPoint y: 104, distance: 121.8
click at [373, 104] on div at bounding box center [288, 102] width 177 height 38
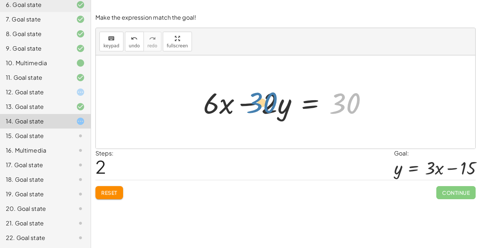
drag, startPoint x: 344, startPoint y: 105, endPoint x: 256, endPoint y: 105, distance: 88.2
click at [256, 105] on div at bounding box center [288, 102] width 177 height 38
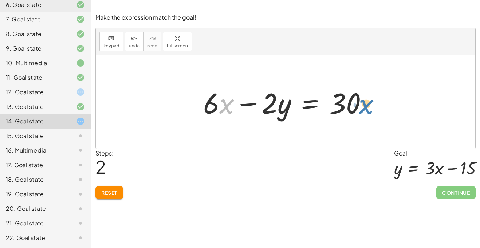
drag, startPoint x: 228, startPoint y: 106, endPoint x: 369, endPoint y: 109, distance: 140.4
click at [369, 109] on div at bounding box center [288, 102] width 177 height 38
click at [312, 104] on div at bounding box center [288, 102] width 177 height 38
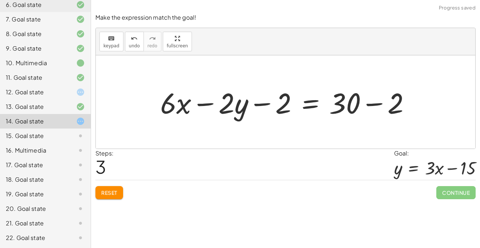
click at [264, 100] on div at bounding box center [289, 102] width 264 height 38
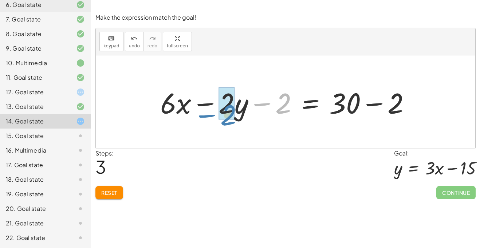
drag, startPoint x: 291, startPoint y: 106, endPoint x: 235, endPoint y: 114, distance: 56.0
click at [235, 114] on div at bounding box center [289, 102] width 264 height 38
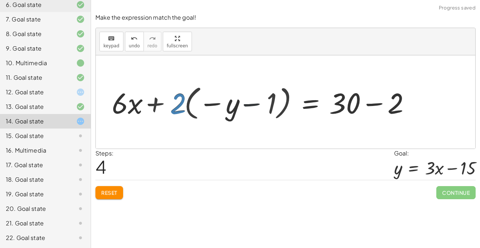
click at [185, 109] on div at bounding box center [263, 102] width 314 height 40
click at [375, 105] on div at bounding box center [263, 102] width 314 height 40
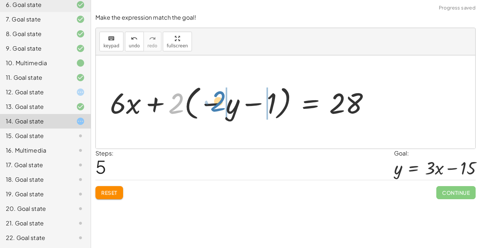
drag, startPoint x: 183, startPoint y: 111, endPoint x: 225, endPoint y: 109, distance: 42.0
click at [225, 109] on div at bounding box center [242, 102] width 273 height 40
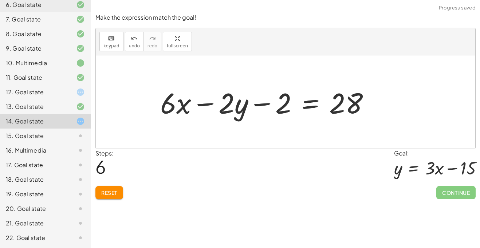
click at [266, 106] on div at bounding box center [268, 102] width 223 height 38
click at [223, 105] on div at bounding box center [268, 102] width 223 height 38
click at [125, 40] on button "undo undo" at bounding box center [134, 42] width 19 height 20
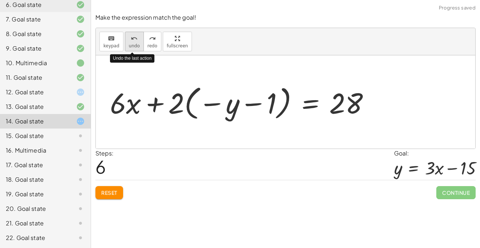
click at [125, 40] on button "undo undo" at bounding box center [134, 42] width 19 height 20
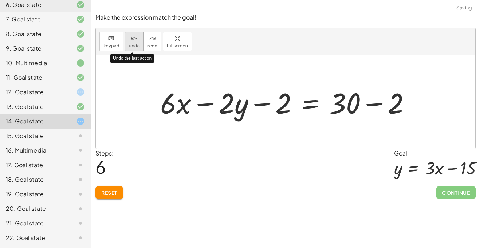
click at [125, 40] on button "undo undo" at bounding box center [134, 42] width 19 height 20
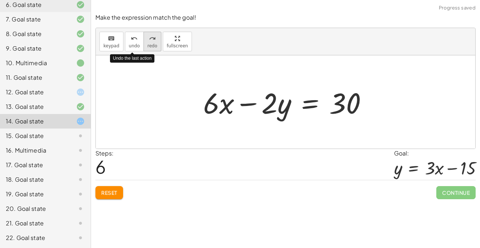
click at [150, 39] on icon "redo" at bounding box center [152, 38] width 7 height 9
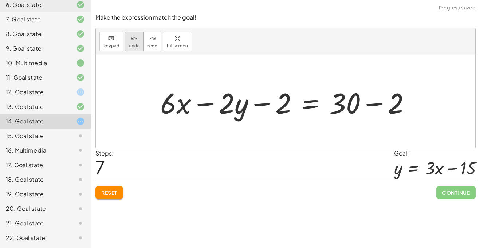
click at [132, 39] on icon "undo" at bounding box center [134, 38] width 7 height 9
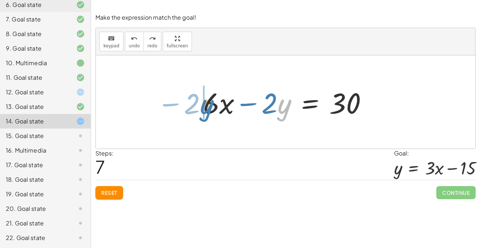
drag, startPoint x: 285, startPoint y: 114, endPoint x: 207, endPoint y: 115, distance: 78.0
click at [207, 115] on div at bounding box center [288, 102] width 177 height 38
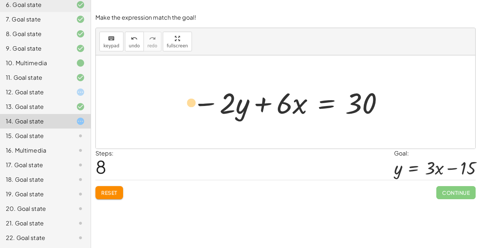
drag, startPoint x: 242, startPoint y: 110, endPoint x: 191, endPoint y: 109, distance: 51.0
click at [191, 109] on div at bounding box center [289, 102] width 200 height 38
drag, startPoint x: 245, startPoint y: 108, endPoint x: 196, endPoint y: 100, distance: 50.2
click at [196, 100] on div at bounding box center [289, 102] width 200 height 38
drag, startPoint x: 231, startPoint y: 103, endPoint x: 262, endPoint y: 103, distance: 30.6
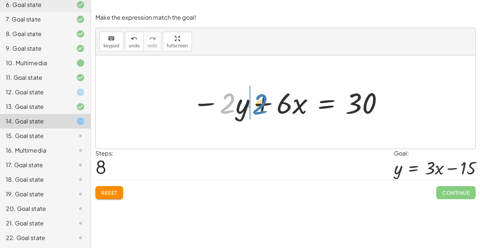
click at [262, 103] on div at bounding box center [289, 102] width 200 height 38
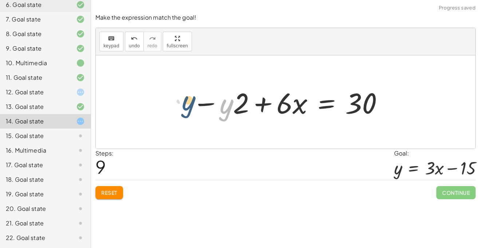
drag, startPoint x: 223, startPoint y: 106, endPoint x: 176, endPoint y: 105, distance: 46.3
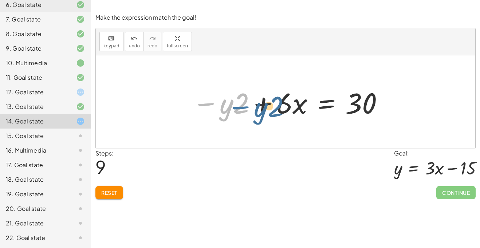
drag, startPoint x: 207, startPoint y: 104, endPoint x: 240, endPoint y: 106, distance: 33.6
click at [240, 106] on div at bounding box center [289, 102] width 200 height 38
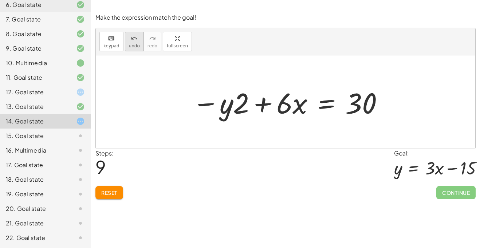
click at [134, 43] on span "undo" at bounding box center [134, 45] width 11 height 5
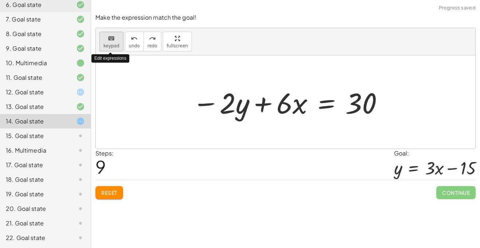
click at [110, 40] on icon "keyboard" at bounding box center [111, 38] width 7 height 9
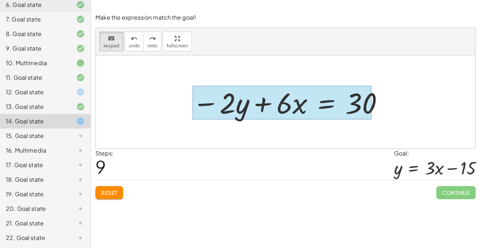
click at [324, 104] on div at bounding box center [282, 103] width 180 height 34
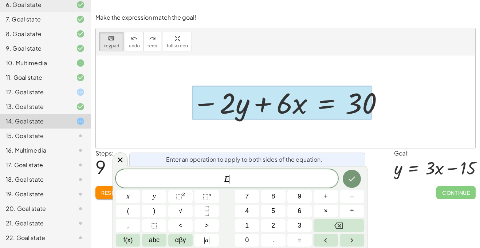
click at [37, 133] on div "15. Goal state" at bounding box center [35, 136] width 59 height 9
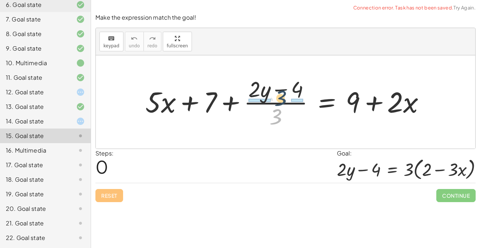
drag, startPoint x: 278, startPoint y: 122, endPoint x: 283, endPoint y: 102, distance: 20.2
click at [283, 102] on div at bounding box center [288, 102] width 293 height 56
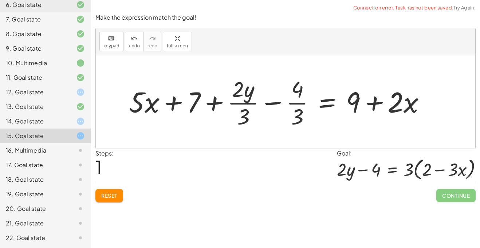
click at [244, 98] on div at bounding box center [280, 102] width 310 height 56
click at [295, 107] on div at bounding box center [280, 102] width 310 height 56
drag, startPoint x: 301, startPoint y: 114, endPoint x: 321, endPoint y: 89, distance: 31.7
click at [321, 89] on div at bounding box center [280, 102] width 310 height 56
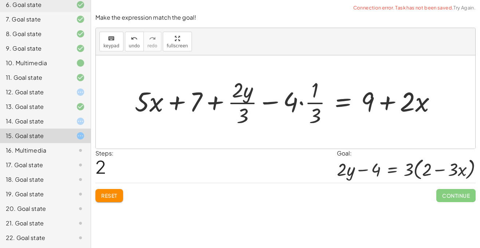
click at [110, 200] on button "Reset" at bounding box center [110, 195] width 28 height 13
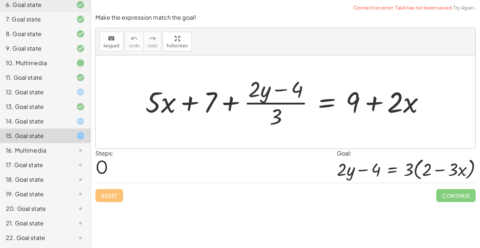
click at [249, 114] on div at bounding box center [288, 102] width 293 height 56
drag, startPoint x: 262, startPoint y: 97, endPoint x: 264, endPoint y: 93, distance: 4.4
click at [264, 93] on div at bounding box center [288, 102] width 293 height 56
drag, startPoint x: 284, startPoint y: 112, endPoint x: 246, endPoint y: 95, distance: 41.5
click at [246, 95] on div at bounding box center [288, 102] width 293 height 56
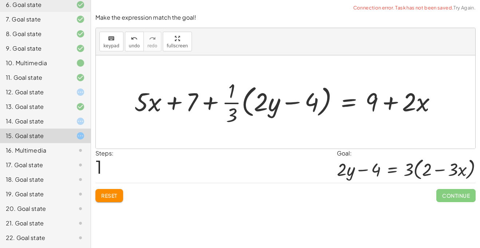
click at [233, 118] on div at bounding box center [289, 102] width 316 height 50
click at [232, 106] on div at bounding box center [289, 102] width 316 height 50
click at [257, 108] on div at bounding box center [289, 102] width 316 height 50
drag, startPoint x: 234, startPoint y: 106, endPoint x: 261, endPoint y: 94, distance: 29.2
click at [261, 94] on div at bounding box center [289, 102] width 316 height 50
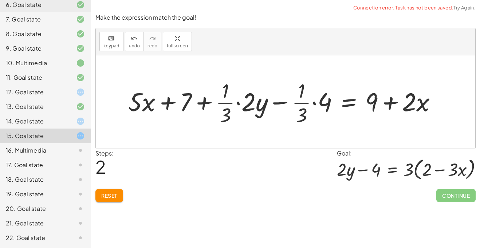
click at [308, 106] on div at bounding box center [286, 102] width 322 height 50
click at [315, 104] on div at bounding box center [286, 102] width 322 height 50
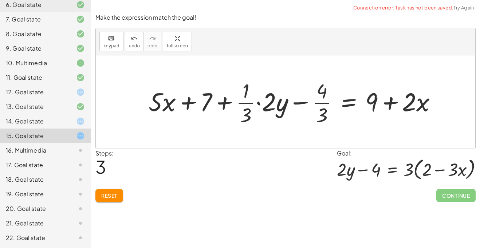
click at [325, 105] on div at bounding box center [295, 102] width 301 height 50
click at [297, 103] on div at bounding box center [295, 102] width 301 height 50
click at [271, 106] on div at bounding box center [295, 102] width 301 height 50
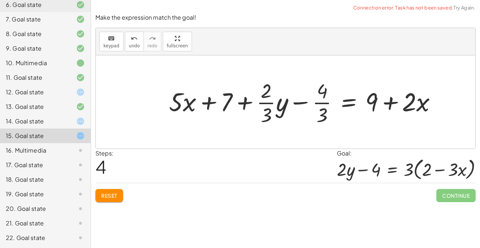
click at [271, 104] on div at bounding box center [305, 102] width 281 height 50
click at [284, 105] on div at bounding box center [305, 102] width 281 height 50
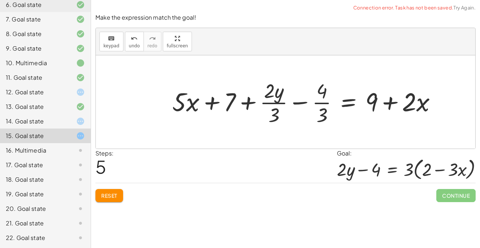
click at [273, 103] on div at bounding box center [307, 102] width 277 height 50
drag, startPoint x: 273, startPoint y: 99, endPoint x: 264, endPoint y: 114, distance: 17.8
click at [264, 114] on div at bounding box center [307, 102] width 277 height 50
drag, startPoint x: 276, startPoint y: 106, endPoint x: 332, endPoint y: 102, distance: 56.6
click at [332, 102] on div at bounding box center [307, 102] width 277 height 50
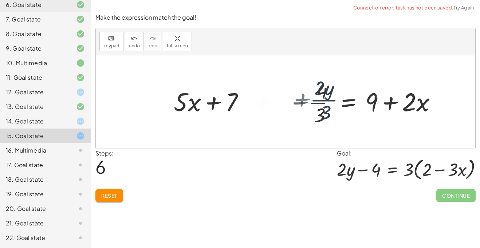
click at [333, 102] on div at bounding box center [315, 102] width 263 height 50
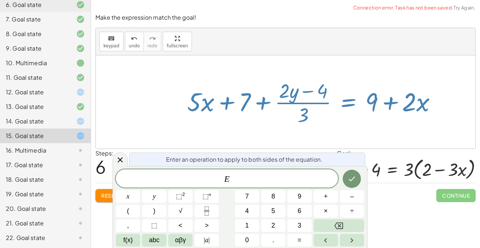
click at [319, 108] on div at bounding box center [315, 102] width 263 height 50
drag, startPoint x: 310, startPoint y: 112, endPoint x: 308, endPoint y: 99, distance: 13.2
click at [308, 99] on div at bounding box center [315, 102] width 263 height 50
click at [309, 128] on div "+ · 5 · x + 7 + · ( + · 2 · y − 4 ) · 3 = + 9 + · 2 · x + · 5 · x + 7 + · · 1 ·…" at bounding box center [312, 102] width 272 height 54
click at [120, 161] on icon at bounding box center [120, 160] width 9 height 9
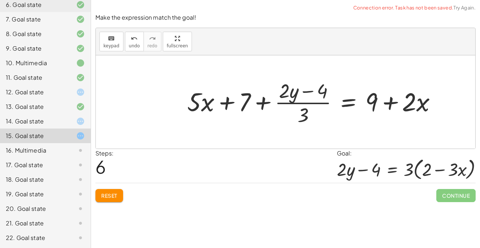
click at [305, 112] on div at bounding box center [315, 102] width 263 height 50
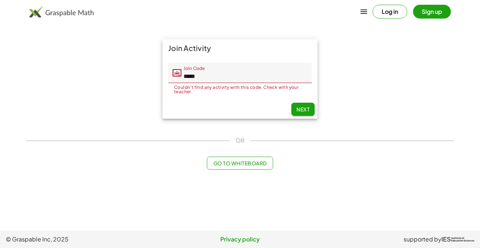
click at [300, 110] on span "Next" at bounding box center [303, 109] width 13 height 7
click at [296, 114] on button "Next" at bounding box center [303, 109] width 23 height 13
click at [316, 144] on div "OR" at bounding box center [240, 140] width 429 height 9
click at [303, 113] on button "Next" at bounding box center [303, 109] width 23 height 13
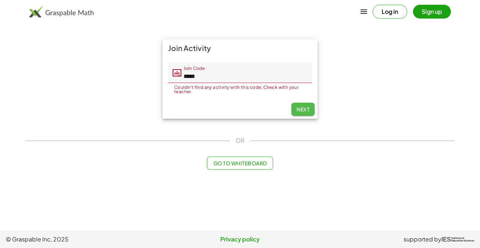
click at [303, 113] on button "Next" at bounding box center [303, 109] width 23 height 13
click at [247, 79] on input "*****" at bounding box center [247, 73] width 130 height 20
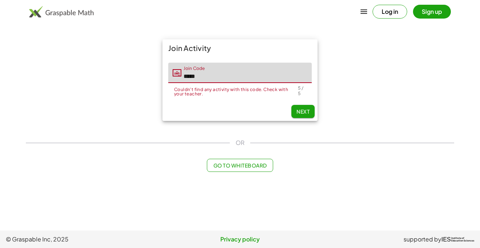
click at [305, 116] on button "Next" at bounding box center [303, 111] width 23 height 13
